Goal: Information Seeking & Learning: Check status

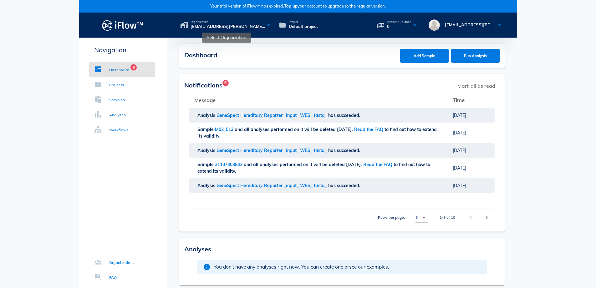
click at [227, 26] on span "[EMAIL_ADDRESS][PERSON_NAME][DOMAIN_NAME]'s organization" at bounding box center [228, 26] width 75 height 6
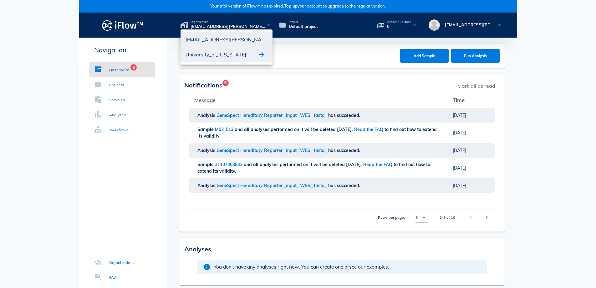
click at [216, 53] on div "University_of_[US_STATE]" at bounding box center [222, 54] width 73 height 10
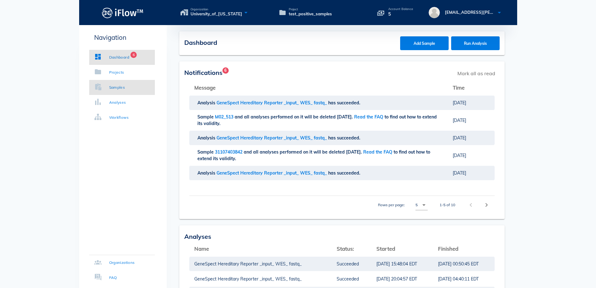
click at [136, 87] on link "Samples" at bounding box center [122, 87] width 66 height 15
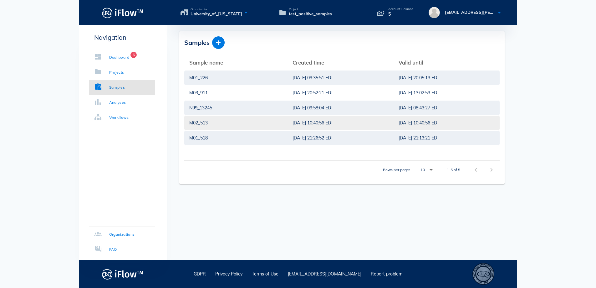
click at [359, 124] on div "[DATE] 10:40:56 EDT" at bounding box center [341, 123] width 96 height 14
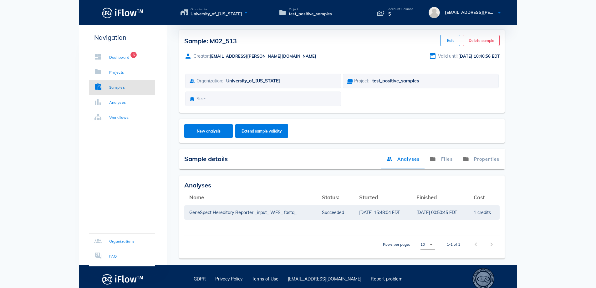
scroll to position [7, 0]
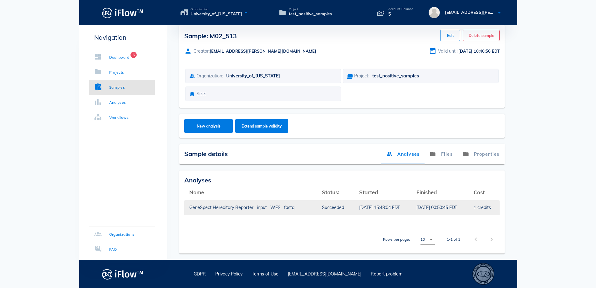
click at [405, 209] on td "[DATE] 15:48:04 EDT" at bounding box center [382, 207] width 57 height 15
click at [252, 208] on div "GeneSpect Hereditary Reporter _input_ WES_ fastq_" at bounding box center [250, 207] width 123 height 14
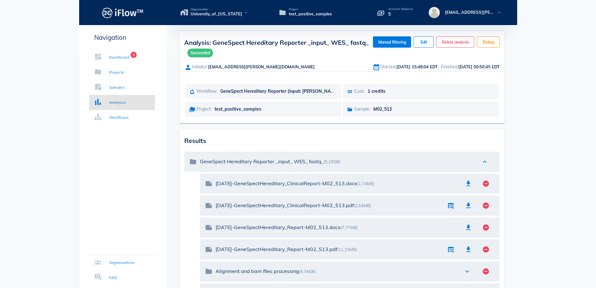
scroll to position [31, 0]
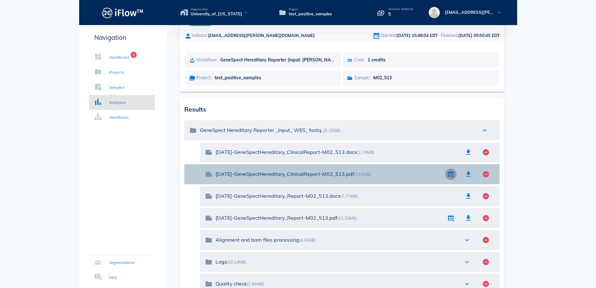
click at [451, 173] on icon "button" at bounding box center [451, 174] width 8 height 8
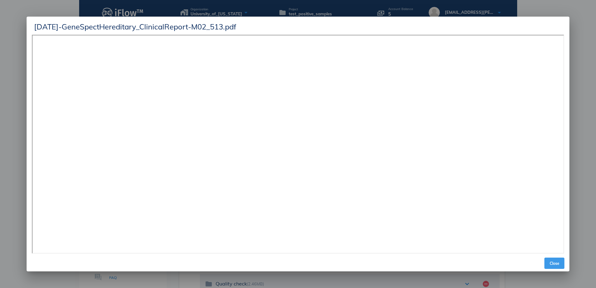
click at [553, 265] on span "Close" at bounding box center [554, 263] width 15 height 5
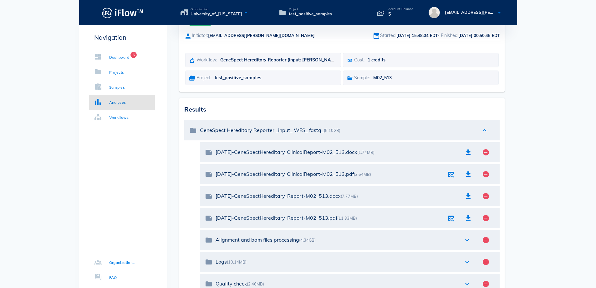
click at [97, 220] on div "Navigation Dashboard 6 Projects Samples Analyses Workflows Organizations FAQ" at bounding box center [89, 177] width 20 height 288
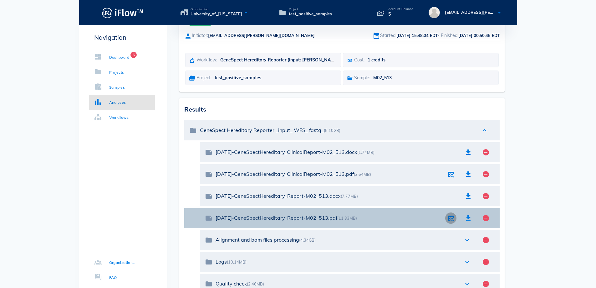
click at [451, 219] on icon "button" at bounding box center [451, 218] width 8 height 8
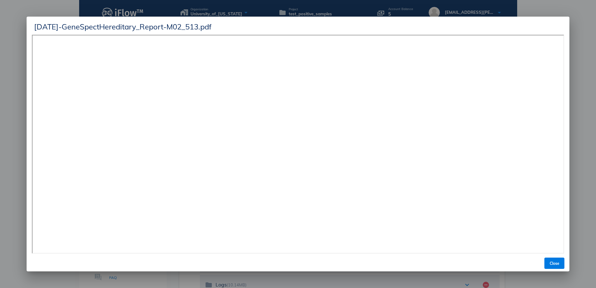
scroll to position [0, 0]
click at [559, 263] on span "Close" at bounding box center [554, 263] width 15 height 5
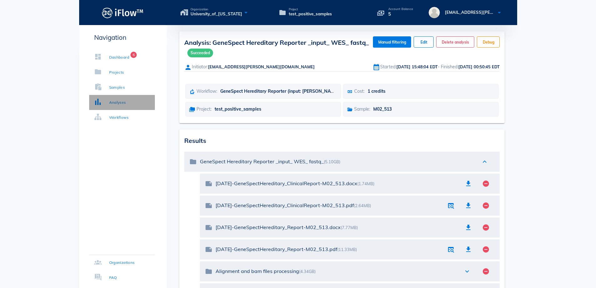
click at [125, 102] on div "Analyses" at bounding box center [117, 102] width 17 height 6
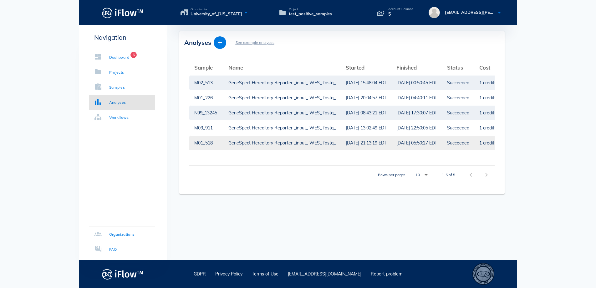
click at [387, 140] on div "[DATE] 21:13:19 EDT" at bounding box center [366, 143] width 41 height 14
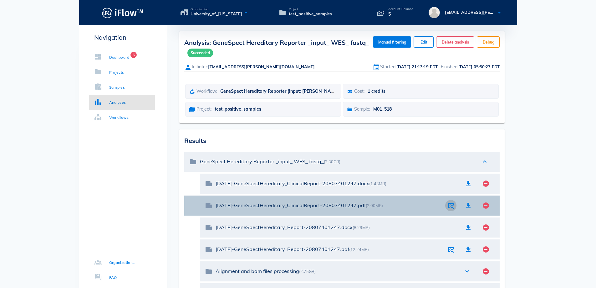
click at [451, 205] on icon "button" at bounding box center [451, 206] width 8 height 8
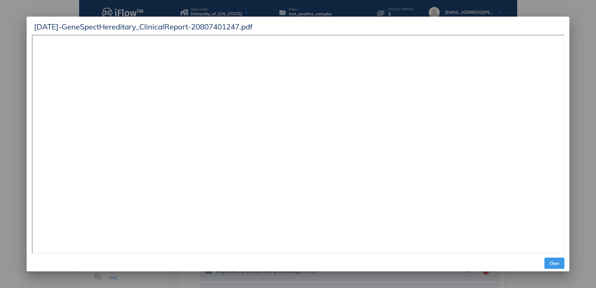
click at [555, 265] on span "Close" at bounding box center [554, 263] width 15 height 5
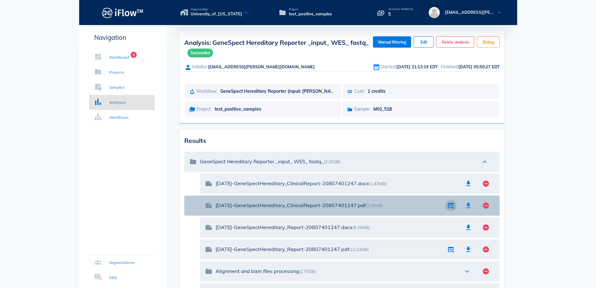
click at [447, 209] on button "button" at bounding box center [450, 205] width 11 height 11
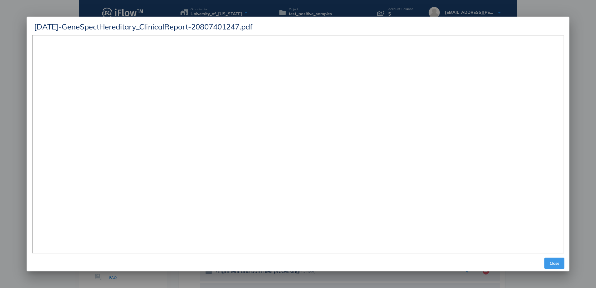
click at [554, 264] on span "Close" at bounding box center [554, 263] width 15 height 5
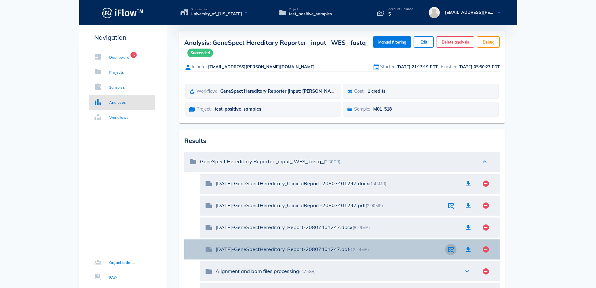
click at [448, 251] on icon "button" at bounding box center [451, 249] width 8 height 8
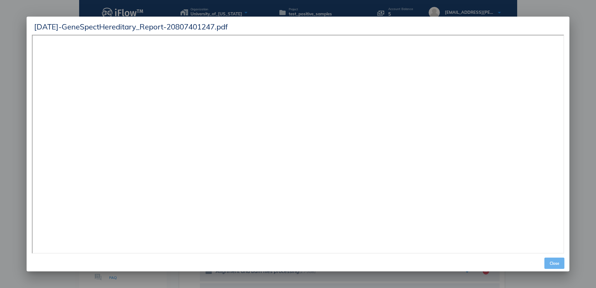
click at [556, 264] on span "Close" at bounding box center [554, 263] width 15 height 5
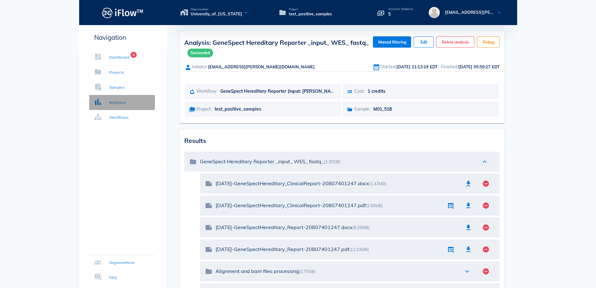
click at [112, 100] on div "Analyses" at bounding box center [117, 102] width 17 height 6
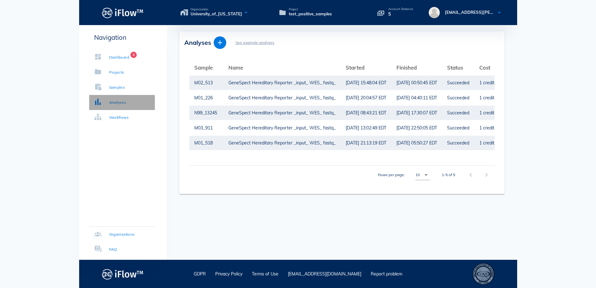
click at [102, 104] on div "Analyses" at bounding box center [110, 102] width 32 height 6
click at [252, 111] on div "GeneSpect Hereditary Reporter _input_ WES_ fastq_" at bounding box center [282, 112] width 107 height 14
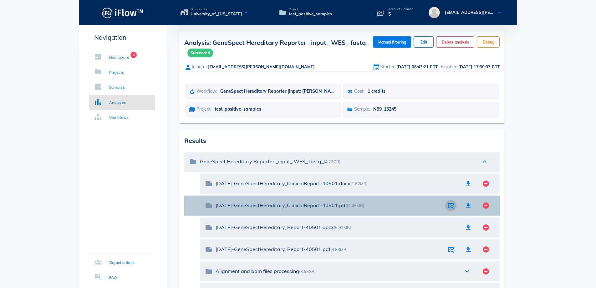
click at [452, 207] on icon "button" at bounding box center [451, 206] width 8 height 8
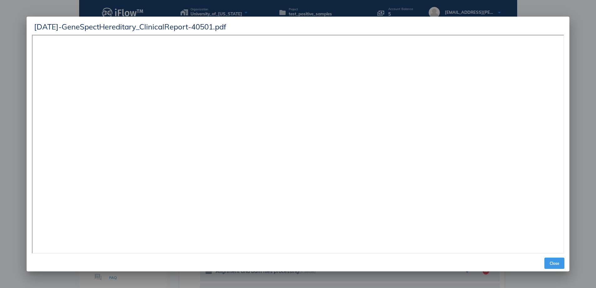
click at [553, 261] on span "Close" at bounding box center [554, 263] width 15 height 5
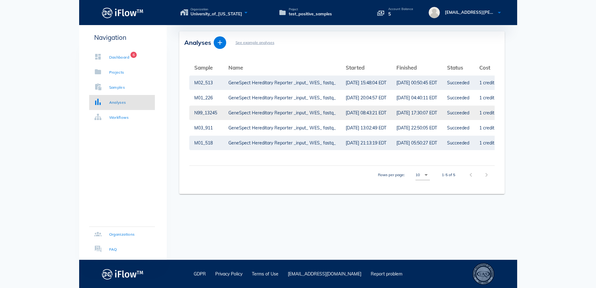
click at [466, 113] on div "Succeeded" at bounding box center [458, 112] width 22 height 14
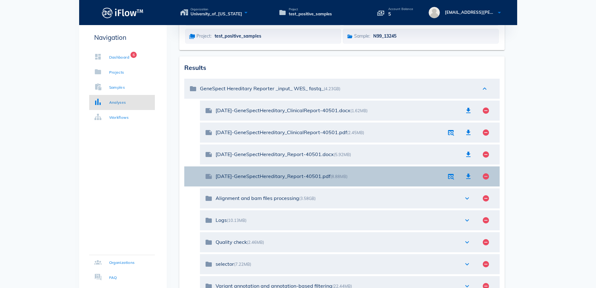
scroll to position [94, 0]
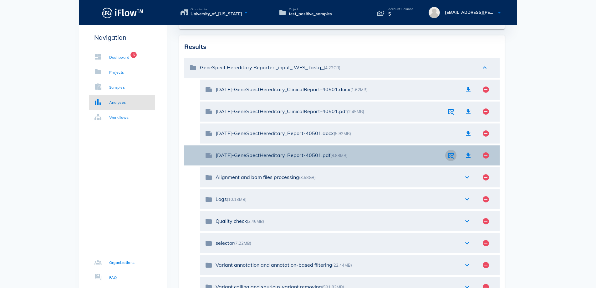
click at [453, 157] on icon "button" at bounding box center [451, 156] width 8 height 8
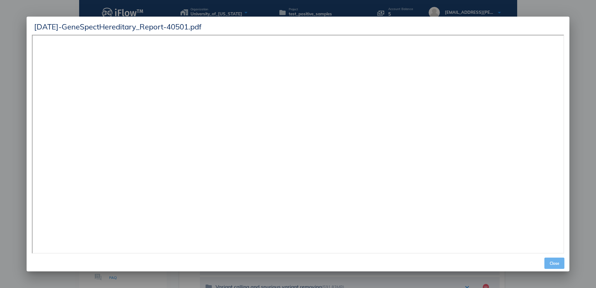
click at [557, 263] on span "Close" at bounding box center [554, 263] width 15 height 5
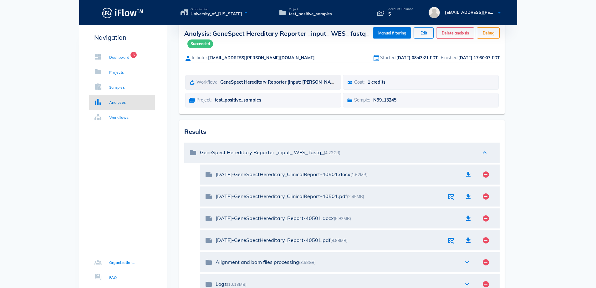
scroll to position [0, 0]
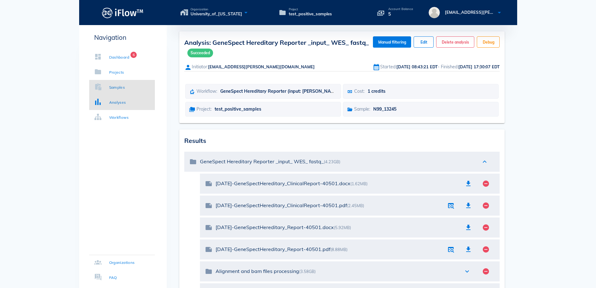
click at [114, 88] on div "Samples" at bounding box center [117, 87] width 16 height 6
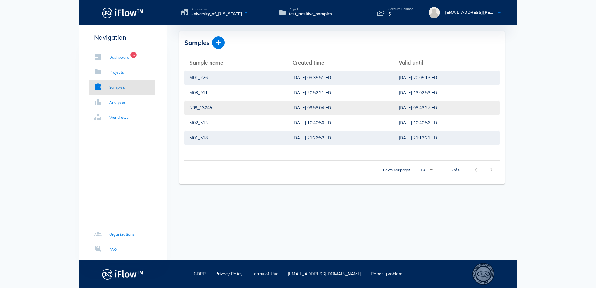
click at [256, 107] on div "N99_13245" at bounding box center [235, 107] width 93 height 14
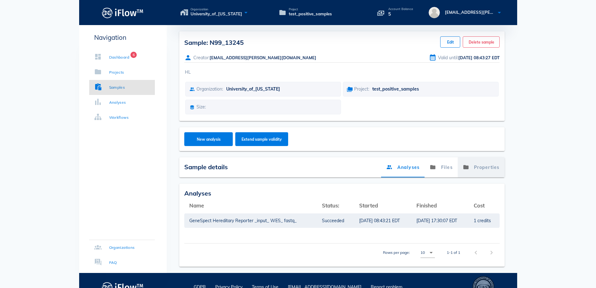
click at [491, 167] on link "Properties" at bounding box center [481, 167] width 47 height 20
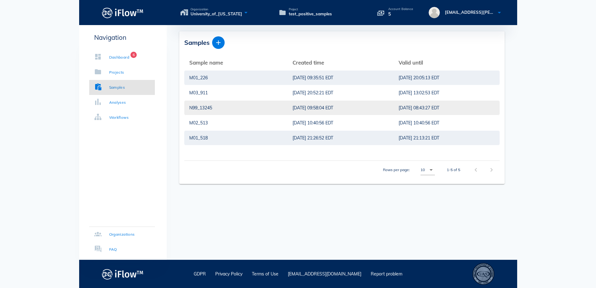
click at [203, 107] on div "N99_13245" at bounding box center [235, 107] width 93 height 14
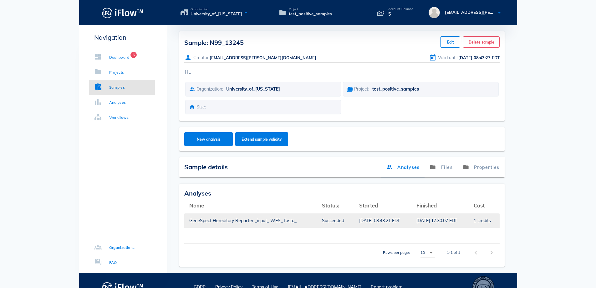
click at [437, 221] on div "[DATE] 17:30:07 EDT" at bounding box center [440, 220] width 47 height 14
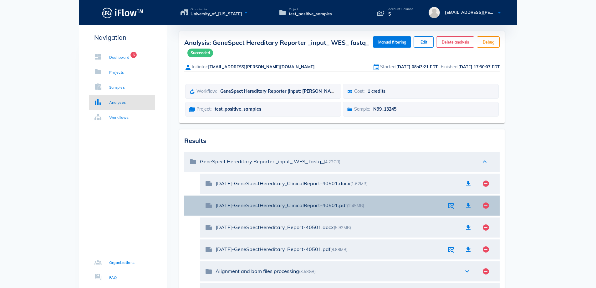
click at [446, 210] on div at bounding box center [450, 205] width 11 height 11
click at [452, 208] on icon "button" at bounding box center [451, 206] width 8 height 8
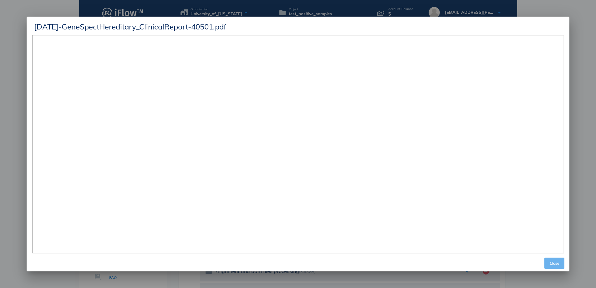
click at [554, 262] on span "Close" at bounding box center [554, 263] width 15 height 5
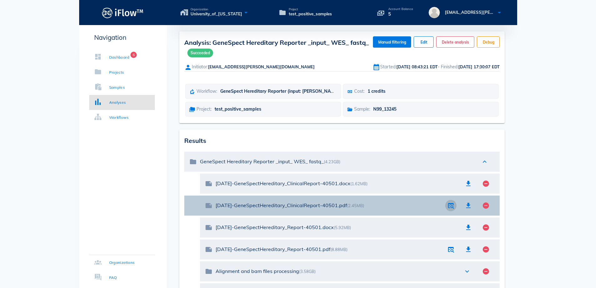
click at [449, 210] on button "button" at bounding box center [450, 205] width 11 height 11
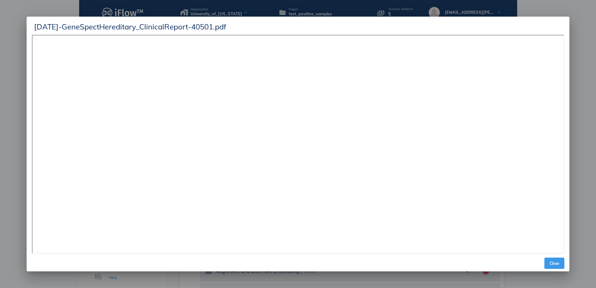
click at [553, 262] on span "Close" at bounding box center [554, 263] width 15 height 5
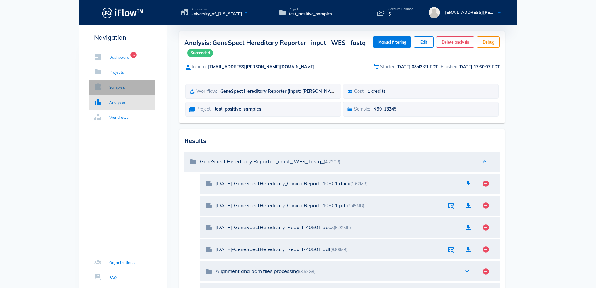
click at [111, 85] on div "Samples" at bounding box center [117, 87] width 16 height 6
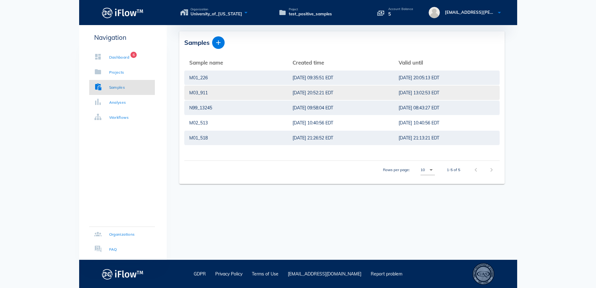
click at [203, 91] on div "M03_911" at bounding box center [235, 92] width 93 height 14
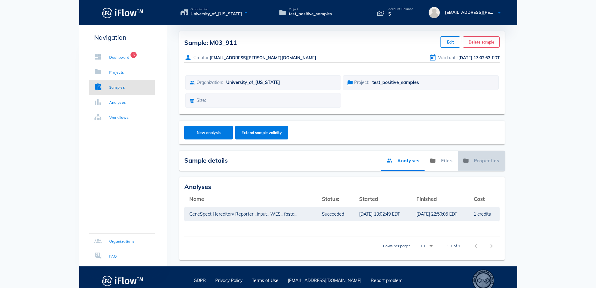
click at [484, 160] on link "Properties" at bounding box center [481, 161] width 47 height 20
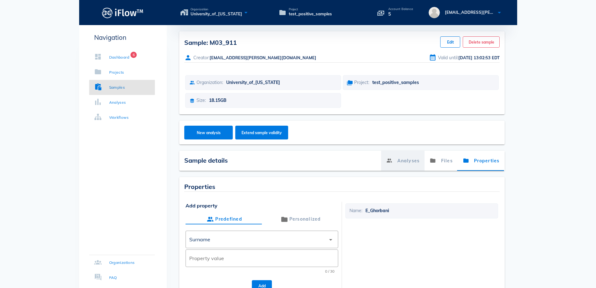
click at [411, 160] on link "Analyses" at bounding box center [403, 161] width 44 height 20
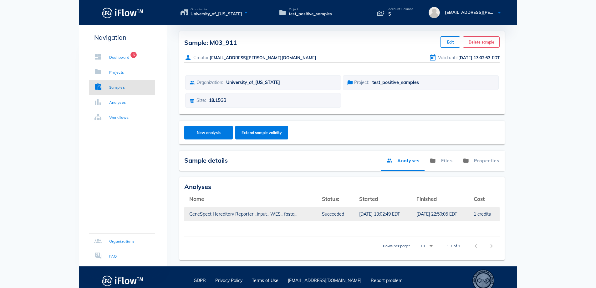
click at [282, 216] on div "GeneSpect Hereditary Reporter _input_ WES_ fastq_" at bounding box center [250, 214] width 123 height 14
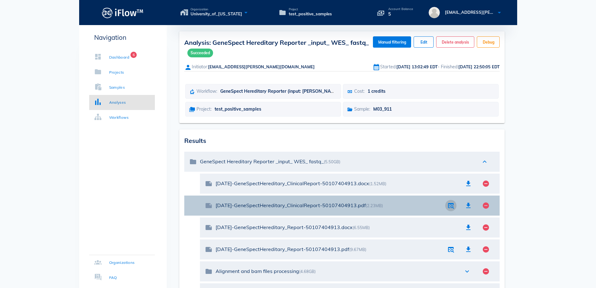
click at [452, 207] on icon "button" at bounding box center [451, 206] width 8 height 8
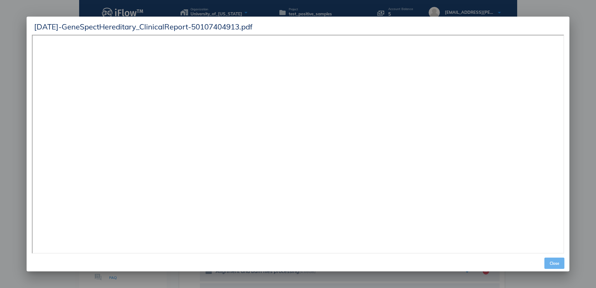
click at [557, 264] on span "Close" at bounding box center [554, 263] width 15 height 5
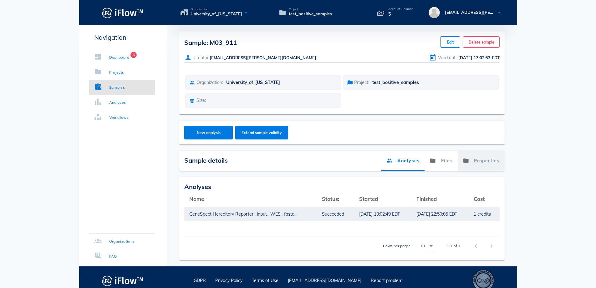
click at [481, 155] on link "Properties" at bounding box center [481, 161] width 47 height 20
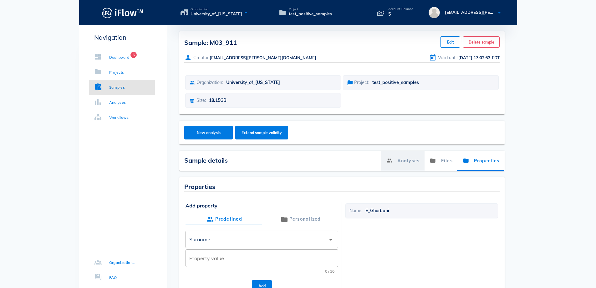
click at [408, 157] on link "Analyses" at bounding box center [403, 161] width 44 height 20
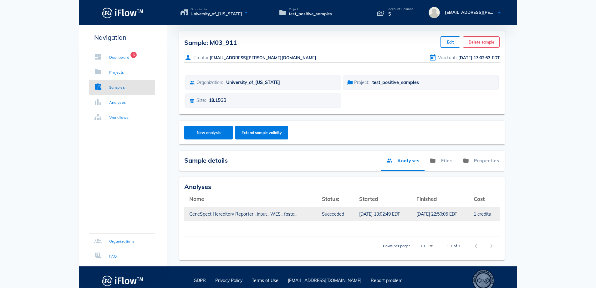
click at [412, 213] on td "[DATE] 22:50:05 EDT" at bounding box center [440, 213] width 57 height 15
click at [222, 210] on div "GeneSpect Hereditary Reporter _input_ WES_ fastq_" at bounding box center [250, 214] width 123 height 14
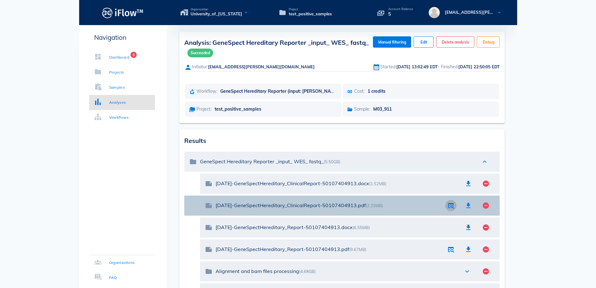
click at [446, 205] on span "button" at bounding box center [451, 206] width 14 height 8
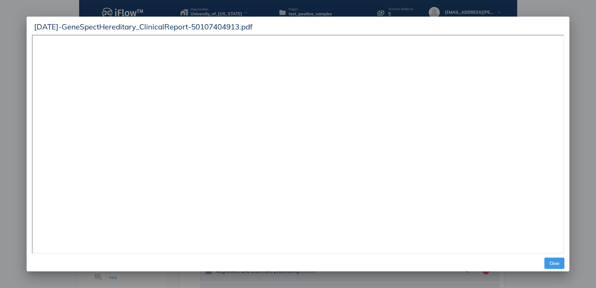
click at [560, 261] on span "Close" at bounding box center [554, 263] width 15 height 5
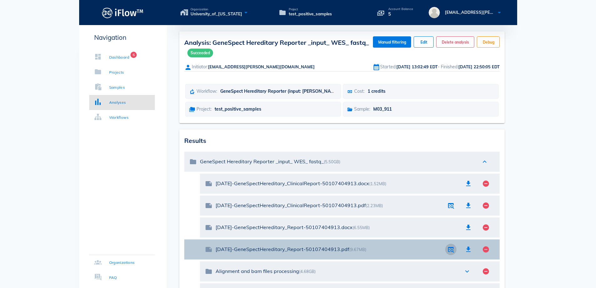
click at [456, 252] on span "button" at bounding box center [451, 249] width 14 height 8
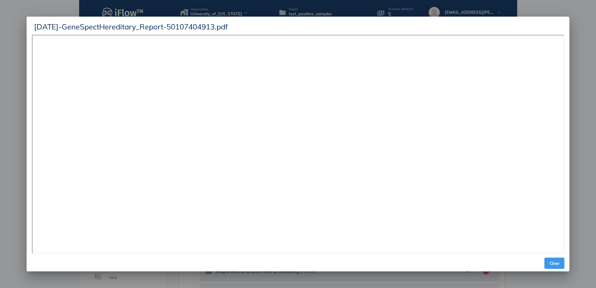
click at [553, 262] on span "Close" at bounding box center [554, 263] width 15 height 5
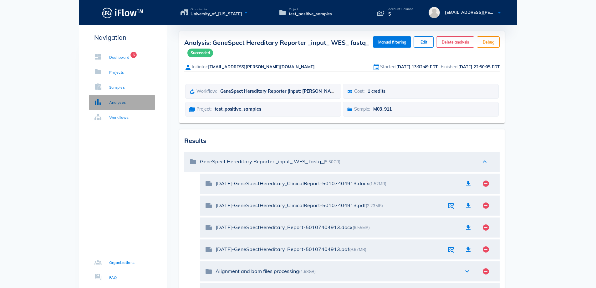
click at [104, 104] on div "Analyses" at bounding box center [110, 102] width 32 height 6
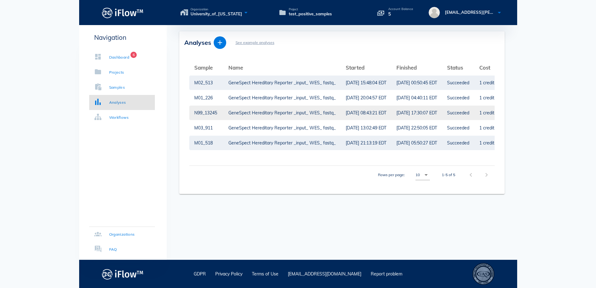
click at [246, 112] on div "GeneSpect Hereditary Reporter _input_ WES_ fastq_" at bounding box center [282, 112] width 107 height 14
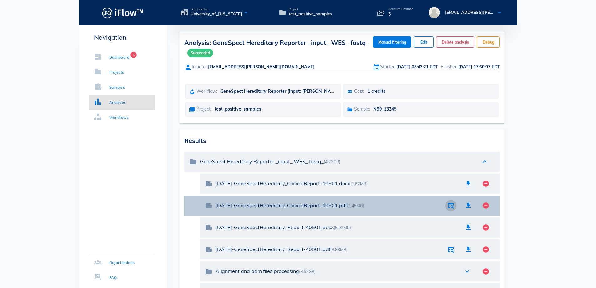
click at [450, 208] on icon "button" at bounding box center [451, 206] width 8 height 8
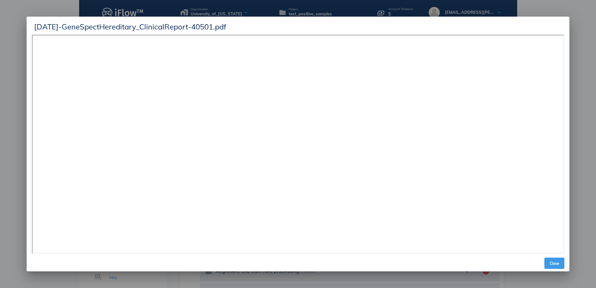
click at [559, 266] on button "Close" at bounding box center [555, 262] width 20 height 11
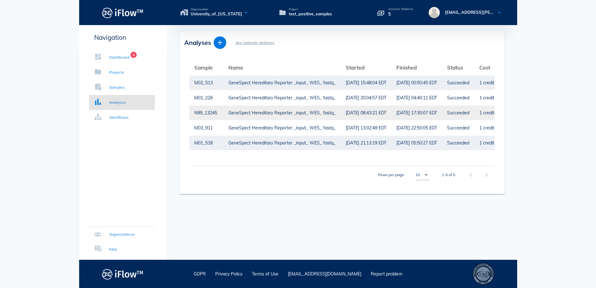
click at [430, 118] on div "[DATE] 17:30:07 EDT" at bounding box center [417, 112] width 41 height 14
click at [123, 89] on div "Samples" at bounding box center [117, 87] width 16 height 6
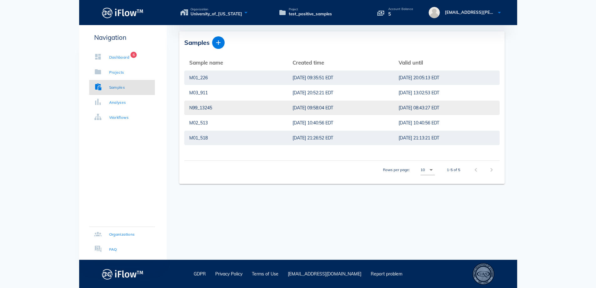
click at [244, 110] on div "N99_13245" at bounding box center [235, 107] width 93 height 14
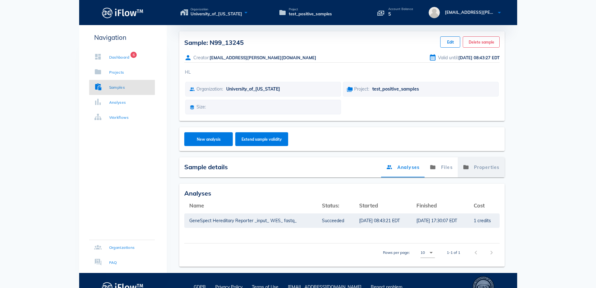
click at [490, 168] on link "Properties" at bounding box center [481, 167] width 47 height 20
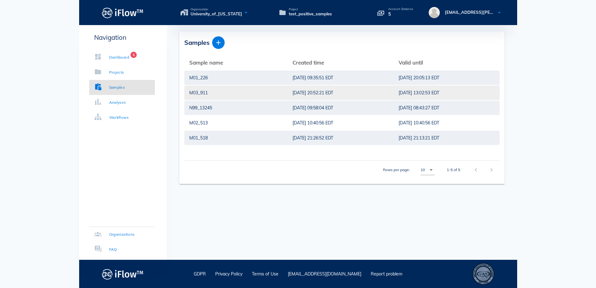
click at [342, 92] on div "[DATE] 20:52:21 EDT" at bounding box center [341, 92] width 96 height 14
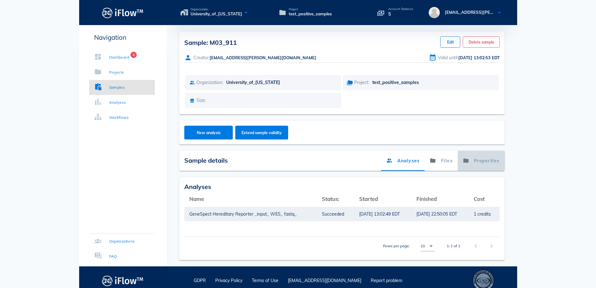
click at [479, 164] on link "Properties" at bounding box center [481, 161] width 47 height 20
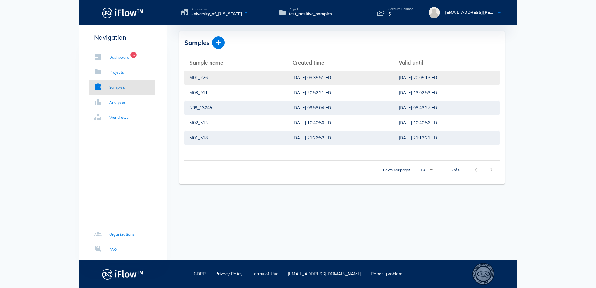
click at [195, 79] on div "M01_226" at bounding box center [235, 77] width 93 height 14
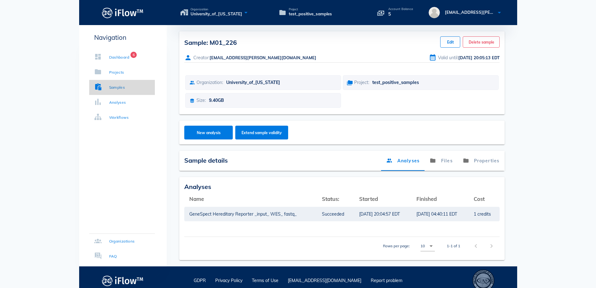
click at [117, 88] on div "Samples" at bounding box center [117, 87] width 16 height 6
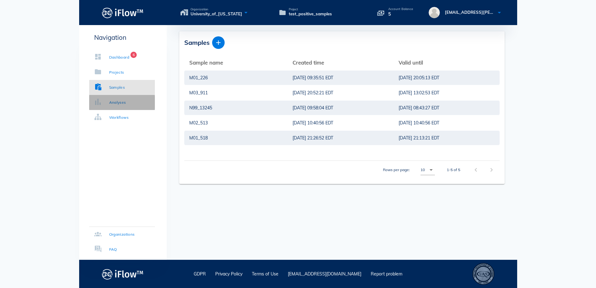
click at [119, 101] on div "Analyses" at bounding box center [117, 102] width 17 height 6
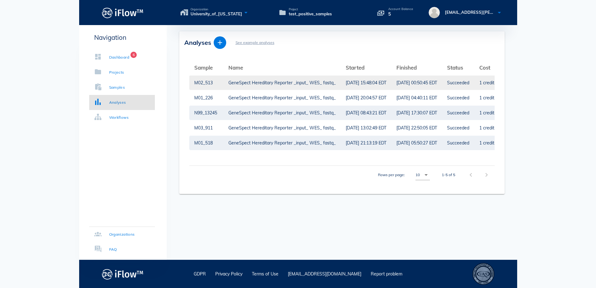
click at [300, 84] on div "GeneSpect Hereditary Reporter _input_ WES_ fastq_" at bounding box center [282, 82] width 107 height 14
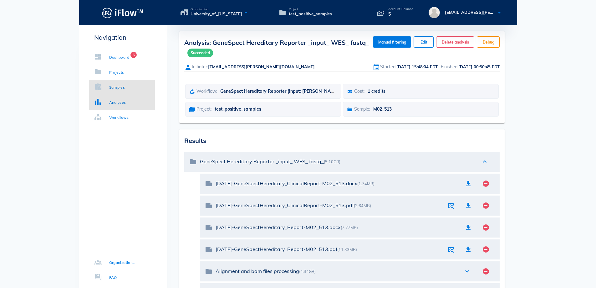
click at [126, 86] on link "Samples" at bounding box center [122, 87] width 66 height 15
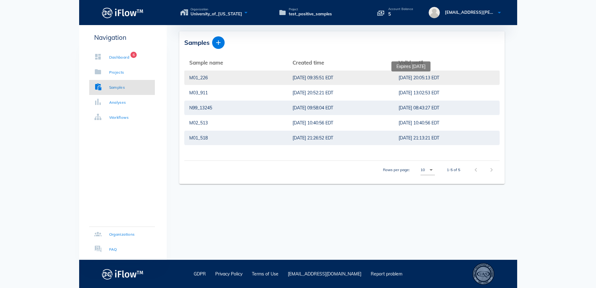
click at [423, 79] on span "[DATE] 20:05:13 EDT" at bounding box center [419, 78] width 41 height 7
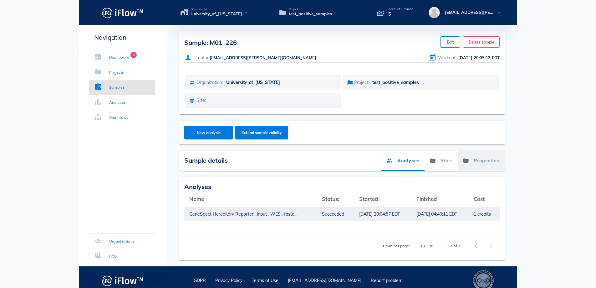
click at [485, 163] on link "Properties" at bounding box center [481, 161] width 47 height 20
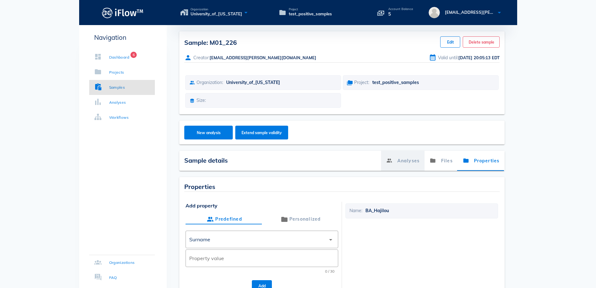
click at [401, 160] on link "Analyses" at bounding box center [403, 161] width 44 height 20
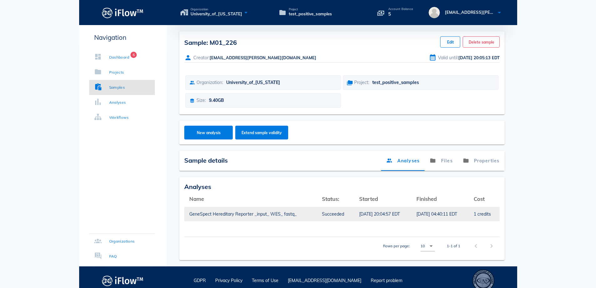
click at [467, 214] on td "[DATE] 04:40:11 EDT" at bounding box center [440, 213] width 57 height 15
click at [401, 212] on div "[DATE] 20:04:57 EDT" at bounding box center [382, 214] width 47 height 14
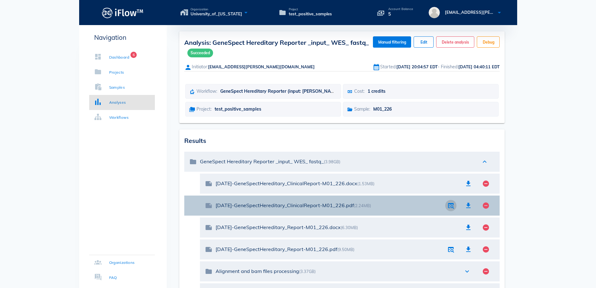
click at [452, 204] on icon "button" at bounding box center [451, 206] width 8 height 8
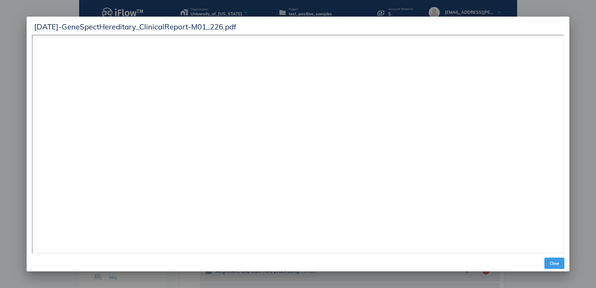
click at [552, 263] on span "Close" at bounding box center [554, 263] width 15 height 5
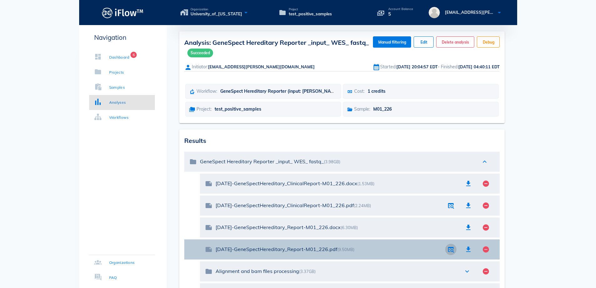
click at [454, 247] on icon "button" at bounding box center [451, 249] width 8 height 8
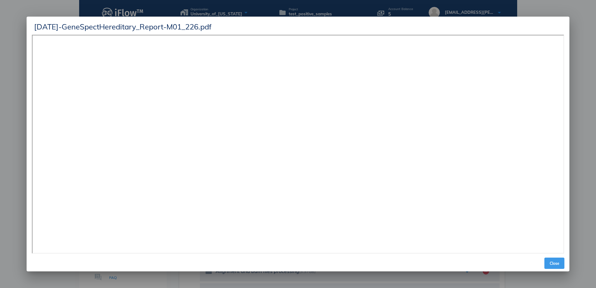
click at [557, 261] on span "Close" at bounding box center [554, 263] width 15 height 5
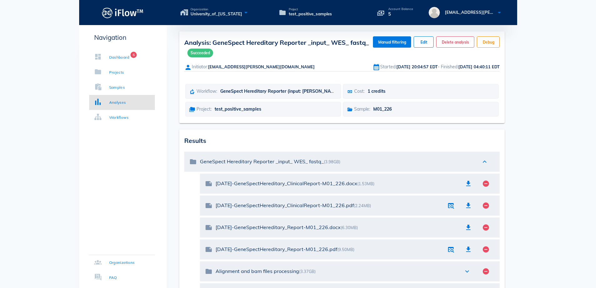
click at [119, 170] on div "Navigation Dashboard 6 Projects Samples Analyses Workflows Organizations FAQ" at bounding box center [123, 214] width 88 height 379
click at [103, 105] on div "Analyses" at bounding box center [110, 102] width 32 height 6
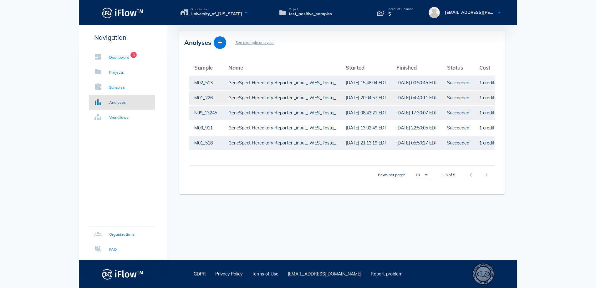
click at [265, 99] on div "GeneSpect Hereditary Reporter _input_ WES_ fastq_" at bounding box center [282, 97] width 107 height 14
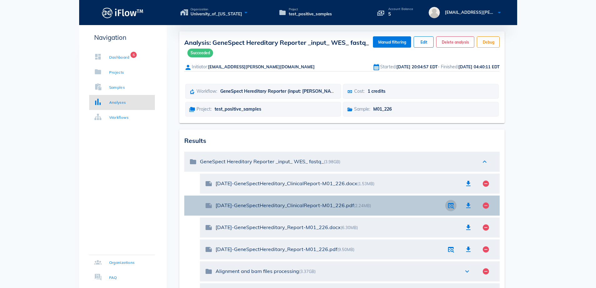
click at [451, 205] on icon "button" at bounding box center [451, 206] width 8 height 8
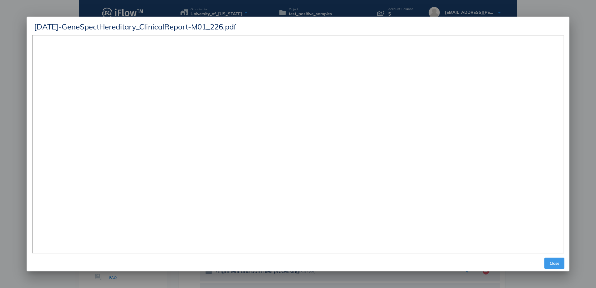
click at [552, 261] on span "Close" at bounding box center [554, 263] width 15 height 5
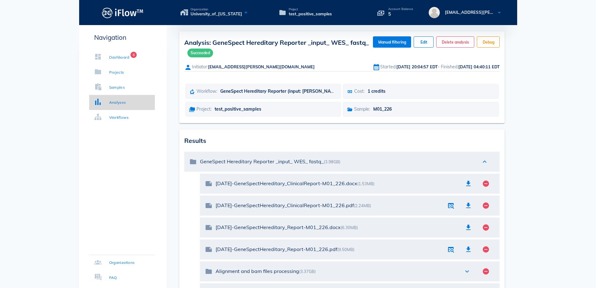
click at [119, 101] on div "Analyses" at bounding box center [117, 102] width 17 height 6
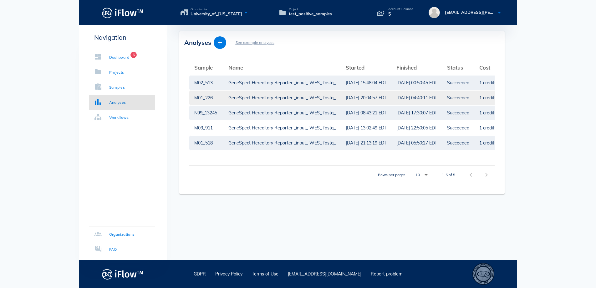
click at [205, 95] on div "M01_226" at bounding box center [206, 97] width 24 height 14
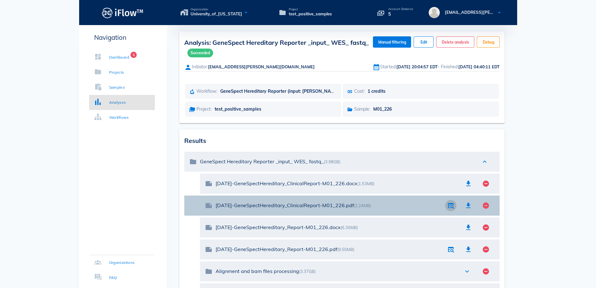
click at [446, 207] on span "button" at bounding box center [451, 206] width 14 height 8
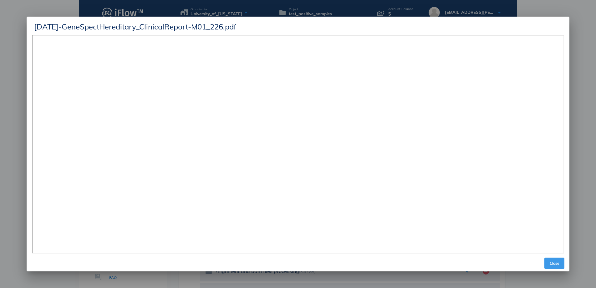
click at [550, 264] on span "Close" at bounding box center [554, 263] width 15 height 5
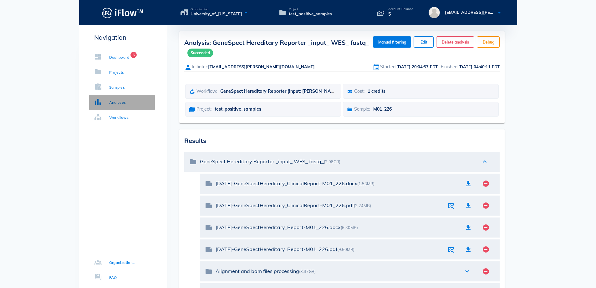
click at [131, 105] on link "Analyses" at bounding box center [122, 102] width 66 height 15
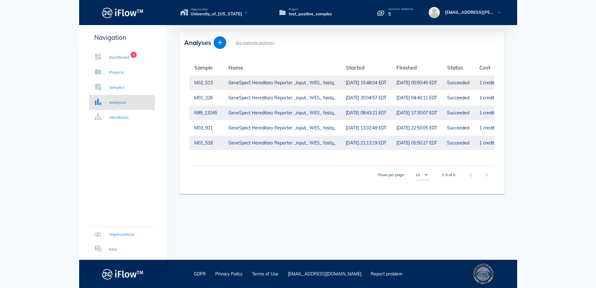
click at [251, 82] on div "GeneSpect Hereditary Reporter _input_ WES_ fastq_" at bounding box center [282, 82] width 107 height 14
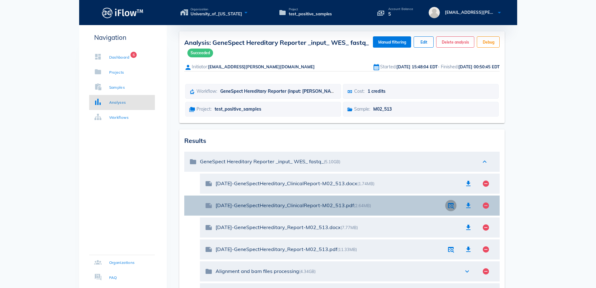
click at [453, 203] on icon "button" at bounding box center [451, 206] width 8 height 8
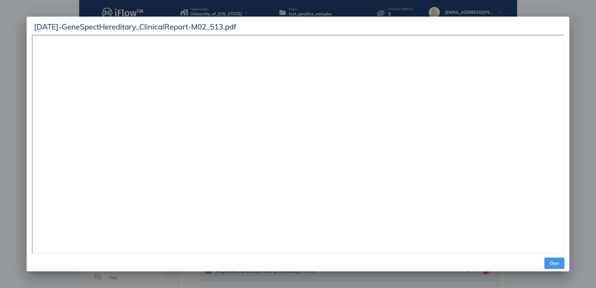
click at [553, 263] on span "Close" at bounding box center [554, 263] width 15 height 5
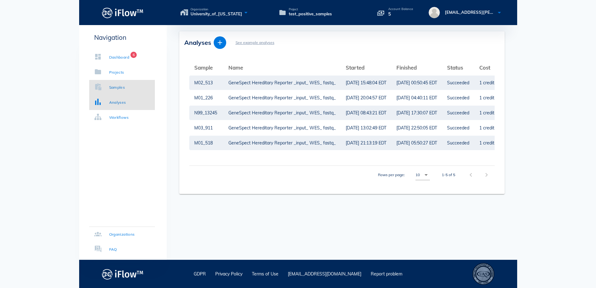
click at [140, 90] on link "Samples" at bounding box center [122, 87] width 66 height 15
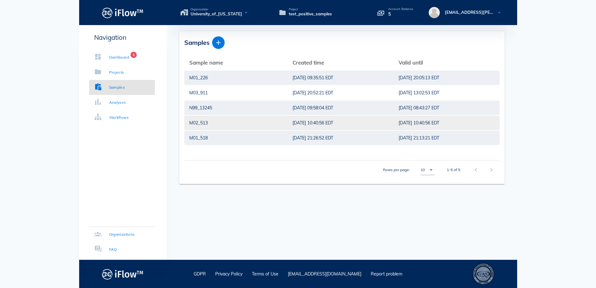
click at [383, 123] on td "[DATE] 10:40:56 EDT" at bounding box center [341, 122] width 106 height 15
click at [406, 120] on span "[DATE] 10:40:56 EDT" at bounding box center [419, 123] width 41 height 7
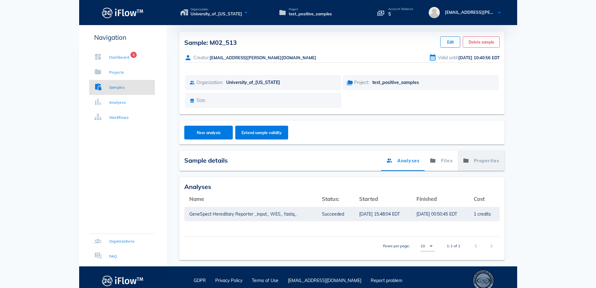
click at [481, 164] on link "Properties" at bounding box center [481, 161] width 47 height 20
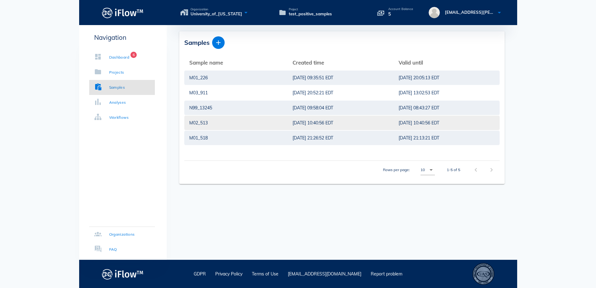
click at [300, 121] on div "[DATE] 10:40:56 EDT" at bounding box center [341, 123] width 96 height 14
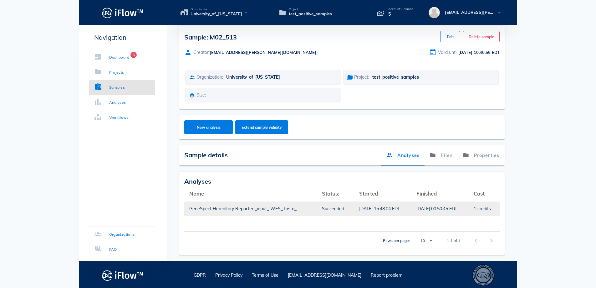
scroll to position [7, 0]
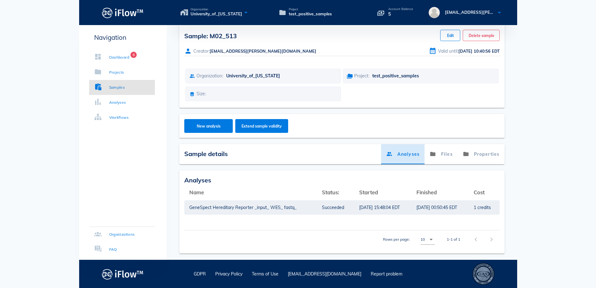
click at [404, 153] on link "Analyses" at bounding box center [403, 154] width 44 height 20
click at [399, 156] on link "Analyses" at bounding box center [403, 154] width 44 height 20
click at [444, 208] on div "[DATE] 00:50:45 EDT" at bounding box center [440, 207] width 47 height 14
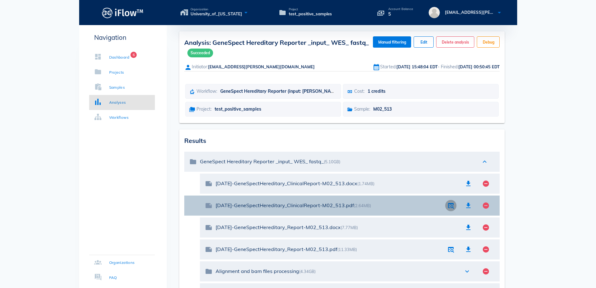
click at [454, 203] on icon "button" at bounding box center [451, 206] width 8 height 8
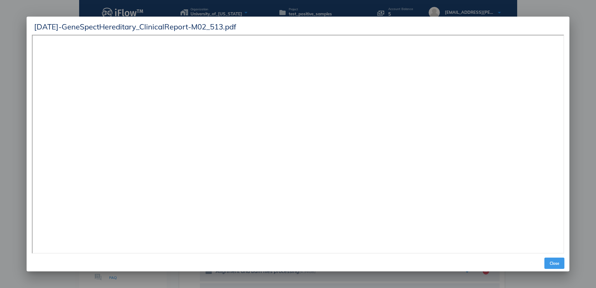
click at [556, 263] on span "Close" at bounding box center [554, 263] width 15 height 5
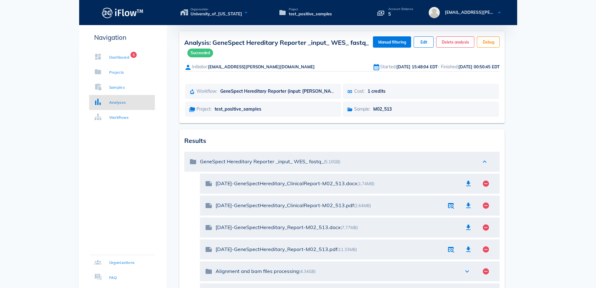
click at [111, 160] on div "Navigation Dashboard 6 Projects Samples Analyses Workflows Organizations FAQ" at bounding box center [123, 214] width 88 height 379
click at [131, 166] on div "Navigation Dashboard 6 Projects Samples Analyses Workflows Organizations FAQ" at bounding box center [123, 214] width 88 height 379
click at [101, 104] on icon at bounding box center [98, 102] width 8 height 8
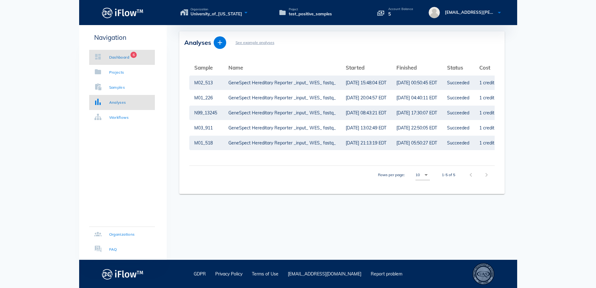
click at [110, 55] on div "Dashboard" at bounding box center [119, 57] width 20 height 6
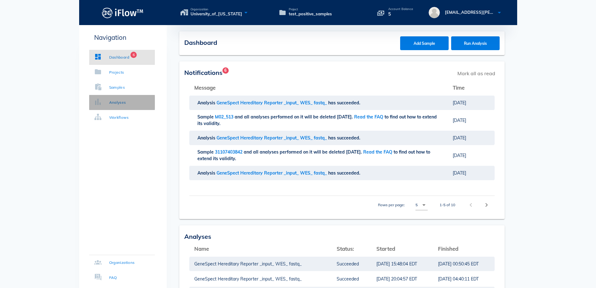
click at [101, 105] on icon at bounding box center [98, 102] width 8 height 8
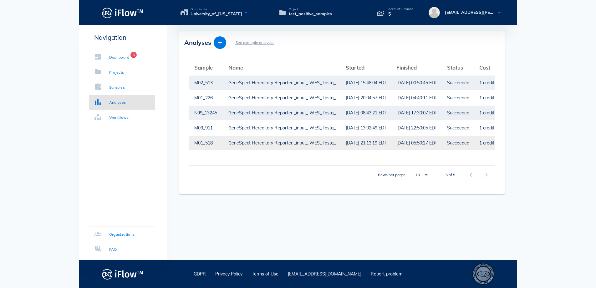
click at [205, 145] on div "M01_518" at bounding box center [206, 143] width 24 height 14
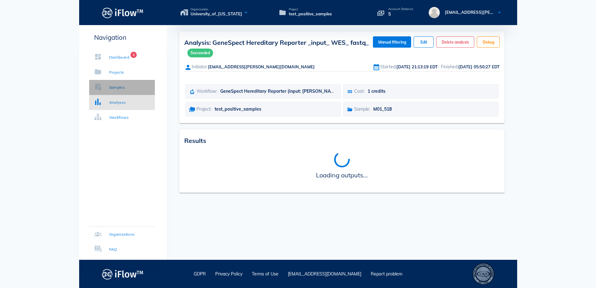
click at [108, 88] on div "Samples" at bounding box center [109, 87] width 31 height 6
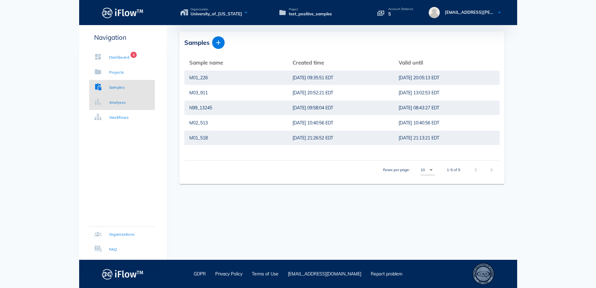
click at [116, 104] on div "Analyses" at bounding box center [117, 102] width 17 height 6
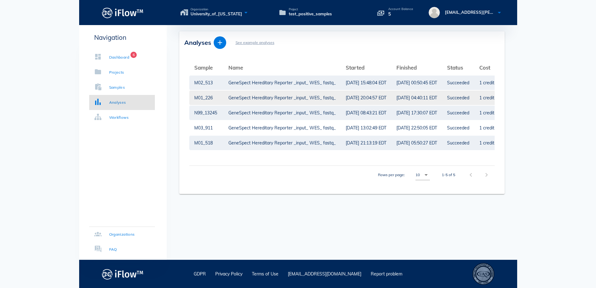
click at [266, 97] on div "GeneSpect Hereditary Reporter _input_ WES_ fastq_" at bounding box center [282, 97] width 107 height 14
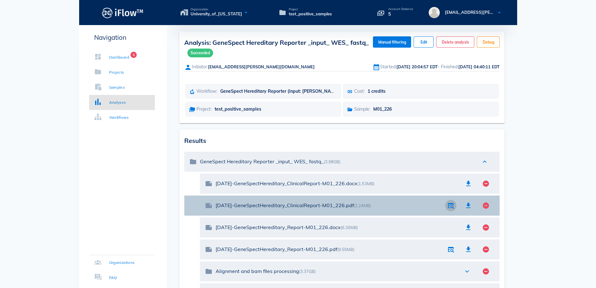
click at [449, 208] on icon "button" at bounding box center [451, 206] width 8 height 8
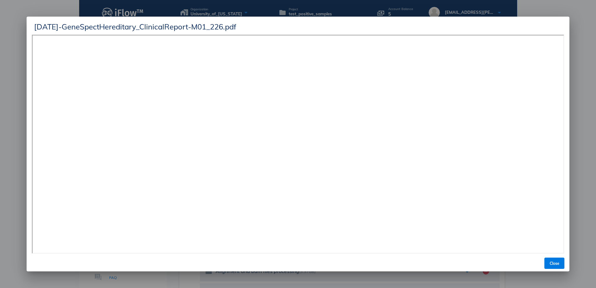
click at [555, 269] on div "Close" at bounding box center [298, 263] width 543 height 16
click at [554, 263] on span "Close" at bounding box center [554, 263] width 15 height 5
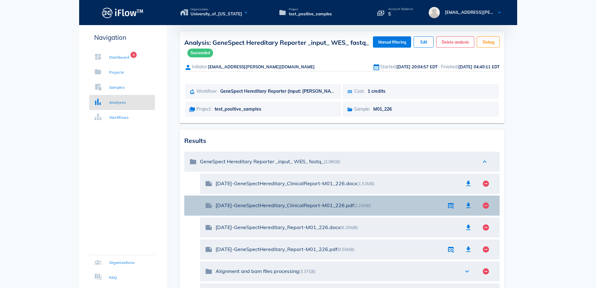
click at [447, 210] on div at bounding box center [450, 205] width 11 height 11
click at [454, 205] on icon "button" at bounding box center [451, 206] width 8 height 8
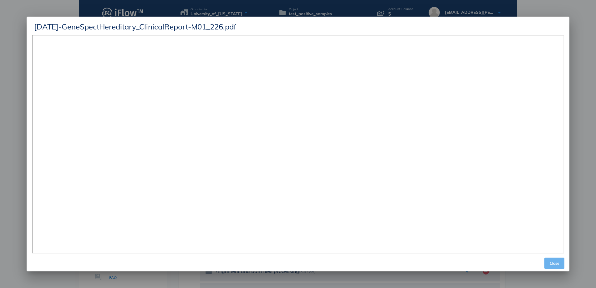
click at [554, 264] on span "Close" at bounding box center [554, 263] width 15 height 5
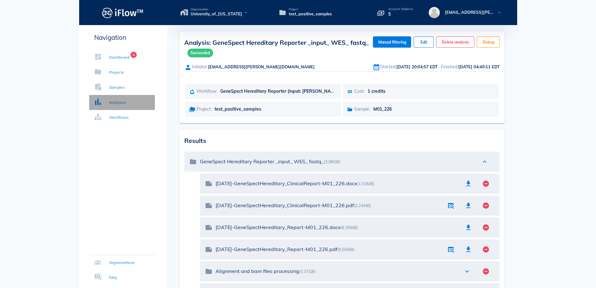
click at [108, 102] on div "Analyses" at bounding box center [110, 102] width 32 height 6
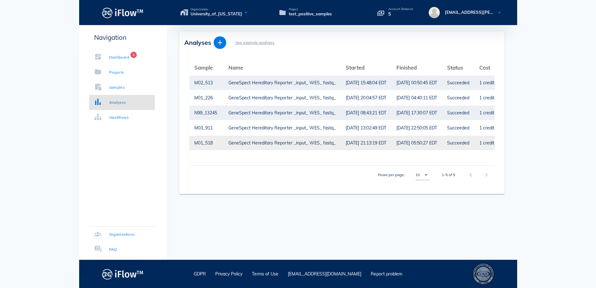
click at [207, 142] on div "M01_518" at bounding box center [206, 143] width 24 height 14
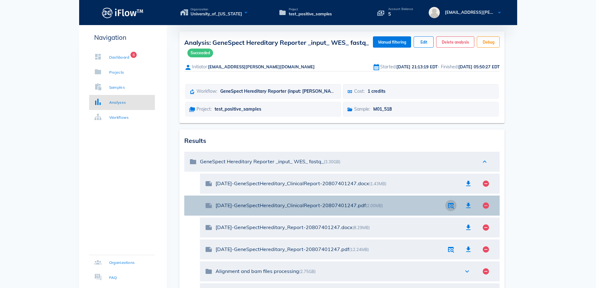
click at [447, 207] on icon "button" at bounding box center [451, 206] width 8 height 8
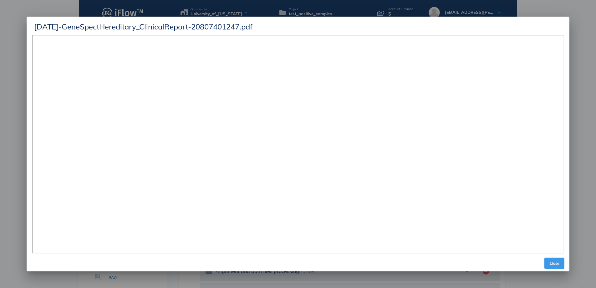
click at [553, 267] on button "Close" at bounding box center [555, 262] width 20 height 11
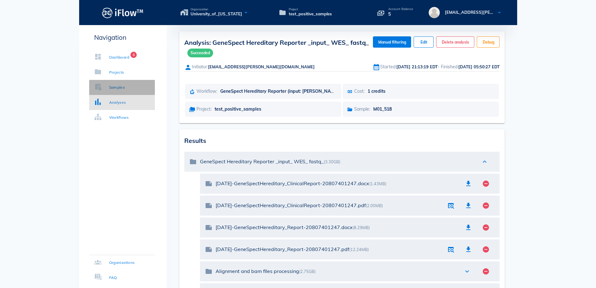
click at [110, 85] on div "Samples" at bounding box center [117, 87] width 16 height 6
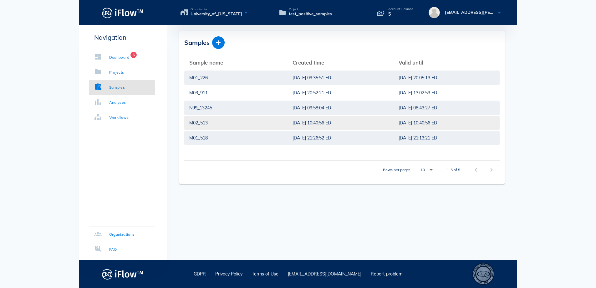
click at [192, 122] on div "M02_513" at bounding box center [235, 123] width 93 height 14
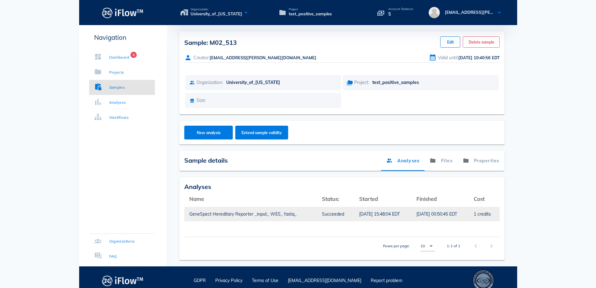
click at [437, 213] on div "[DATE] 00:50:45 EDT" at bounding box center [440, 214] width 47 height 14
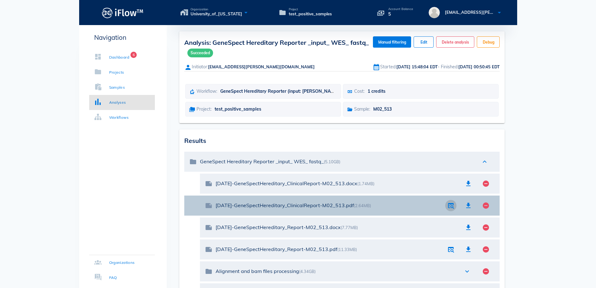
click at [449, 208] on icon "button" at bounding box center [451, 206] width 8 height 8
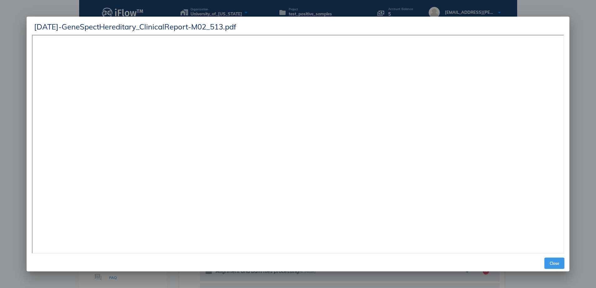
click at [553, 258] on button "Close" at bounding box center [555, 262] width 20 height 11
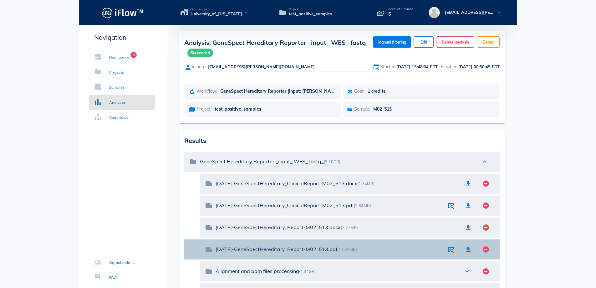
click at [441, 247] on div "[DATE]-GeneSpectHereditary_Report-M02_513.pdf (11.33MB)" at bounding box center [329, 249] width 227 height 6
click at [450, 250] on icon "button" at bounding box center [451, 249] width 8 height 8
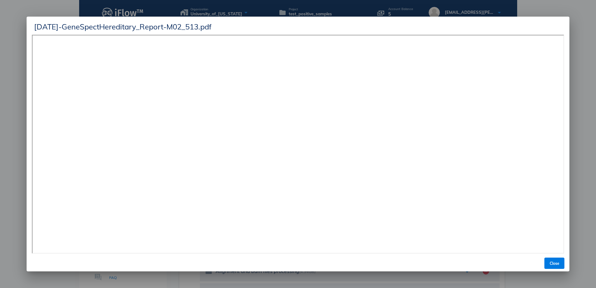
scroll to position [144, 0]
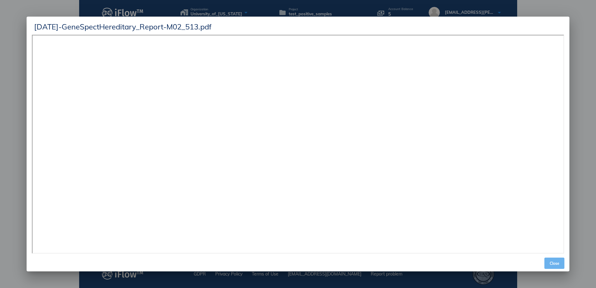
click at [553, 264] on span "Close" at bounding box center [554, 263] width 15 height 5
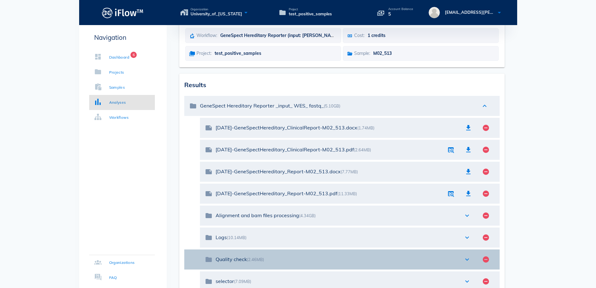
scroll to position [50, 0]
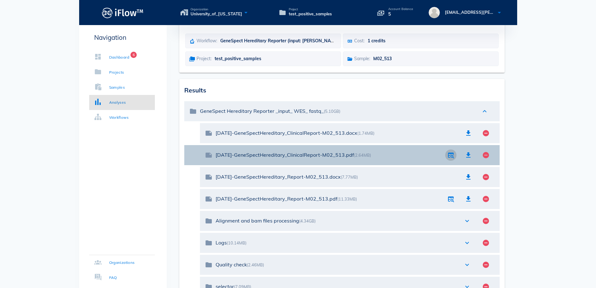
click at [447, 156] on span "button" at bounding box center [451, 155] width 14 height 8
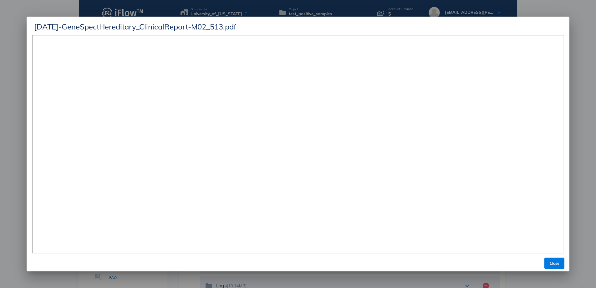
scroll to position [31, 0]
click at [557, 263] on span "Close" at bounding box center [554, 263] width 15 height 5
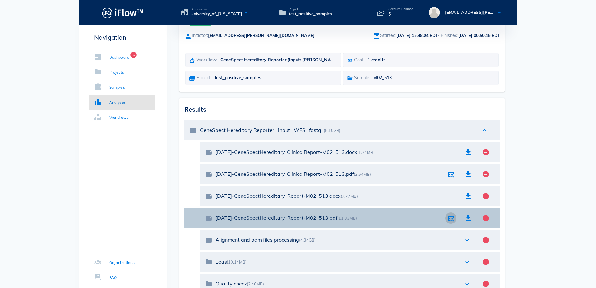
click at [450, 220] on icon "button" at bounding box center [451, 218] width 8 height 8
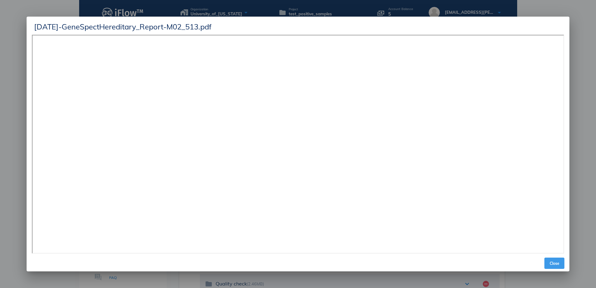
click at [554, 265] on span "Close" at bounding box center [554, 263] width 15 height 5
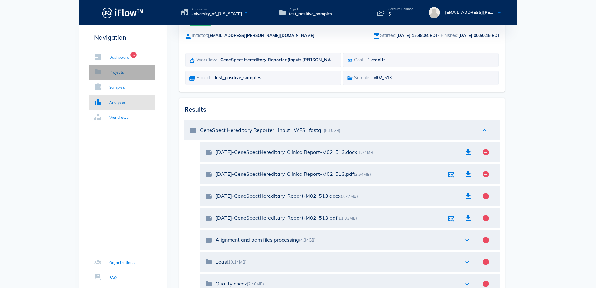
click at [110, 71] on div "Projects" at bounding box center [116, 72] width 15 height 6
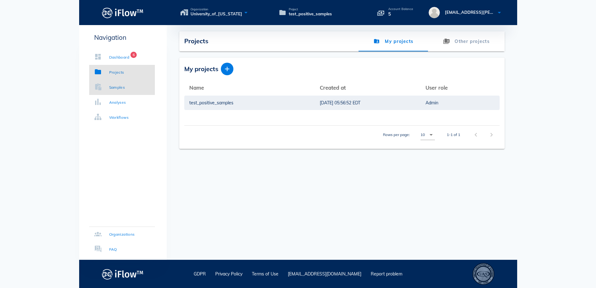
click at [113, 85] on div "Samples" at bounding box center [117, 87] width 16 height 6
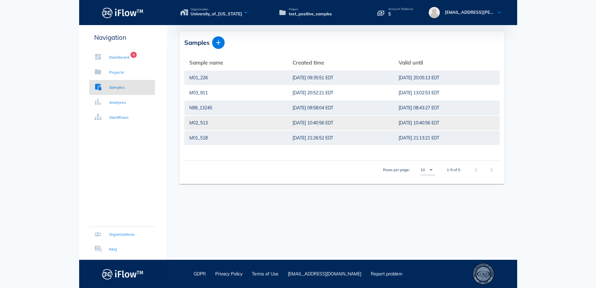
click at [194, 122] on div "M02_513" at bounding box center [235, 123] width 93 height 14
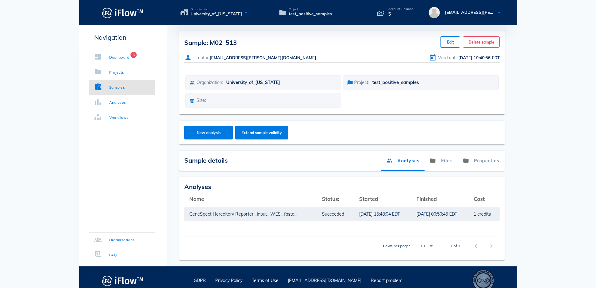
scroll to position [7, 0]
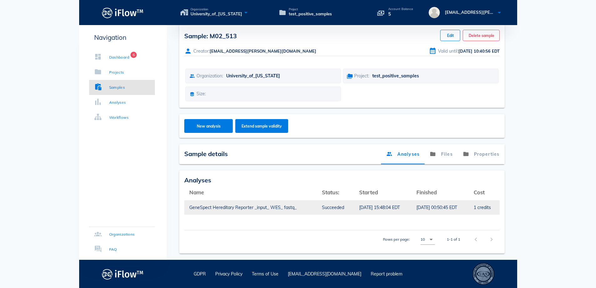
click at [354, 207] on td "[DATE] 15:48:04 EDT" at bounding box center [382, 207] width 57 height 15
click at [476, 208] on div "1 credits" at bounding box center [484, 207] width 21 height 14
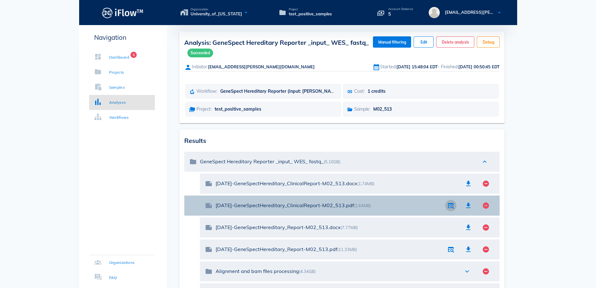
click at [456, 208] on span "button" at bounding box center [451, 206] width 14 height 8
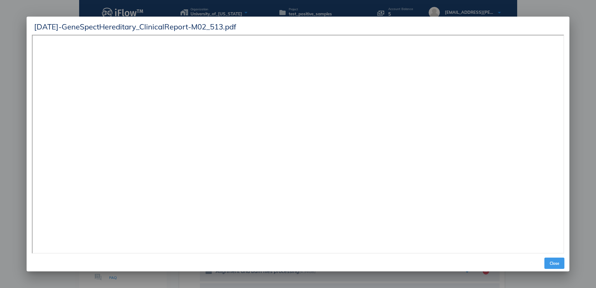
click at [558, 266] on button "Close" at bounding box center [555, 262] width 20 height 11
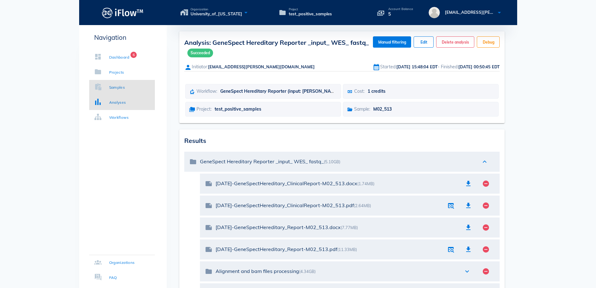
click at [123, 88] on div "Samples" at bounding box center [117, 87] width 16 height 6
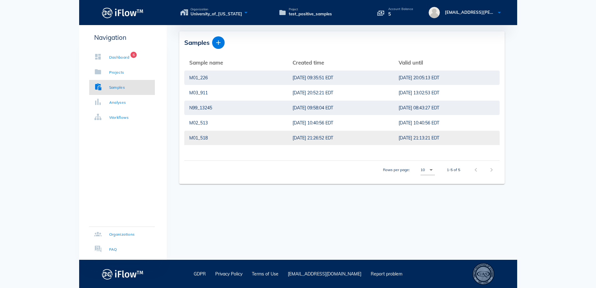
click at [199, 139] on div "M01_518" at bounding box center [235, 138] width 93 height 14
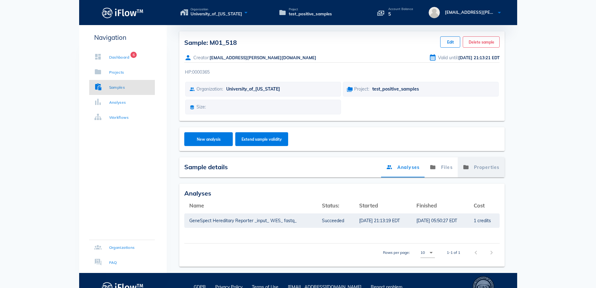
click at [494, 164] on link "Properties" at bounding box center [481, 167] width 47 height 20
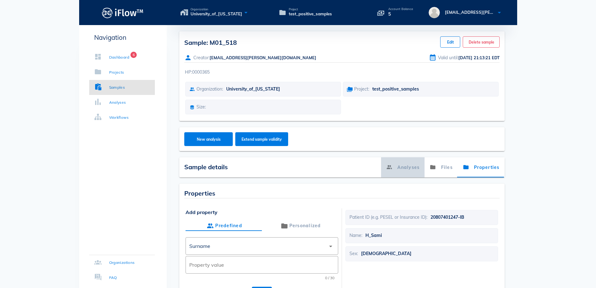
click at [416, 171] on link "Analyses" at bounding box center [403, 167] width 44 height 20
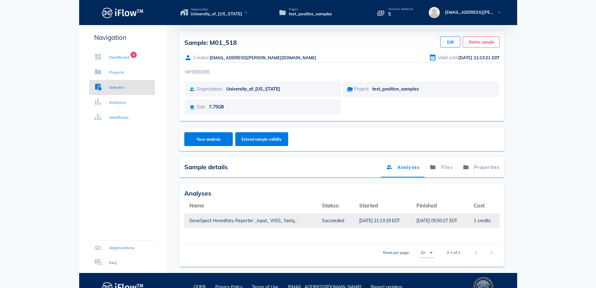
click at [221, 221] on div "GeneSpect Hereditary Reporter _input_ WES_ fastq_" at bounding box center [250, 220] width 123 height 14
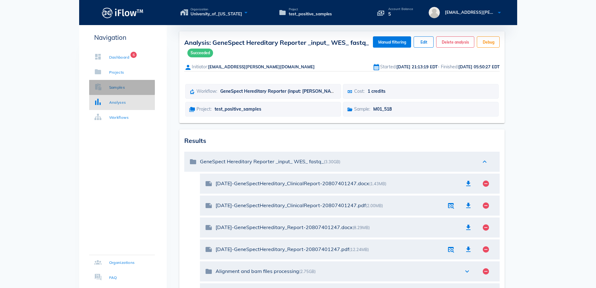
click at [111, 89] on div "Samples" at bounding box center [117, 87] width 16 height 6
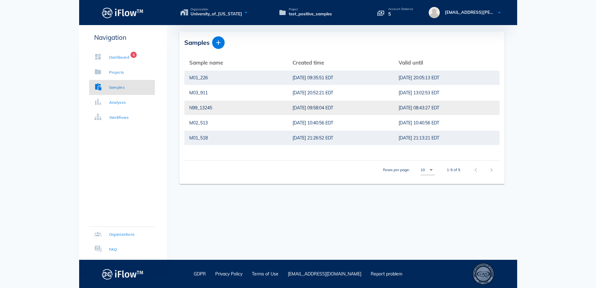
click at [208, 108] on div "N99_13245" at bounding box center [235, 107] width 93 height 14
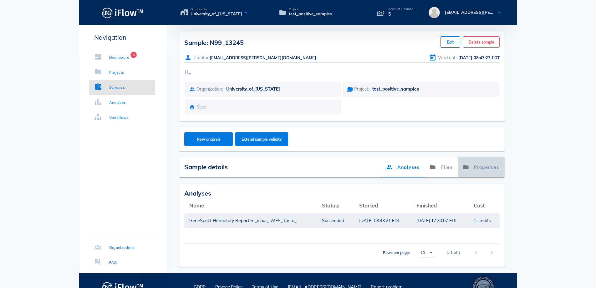
click at [465, 166] on icon at bounding box center [466, 167] width 6 height 10
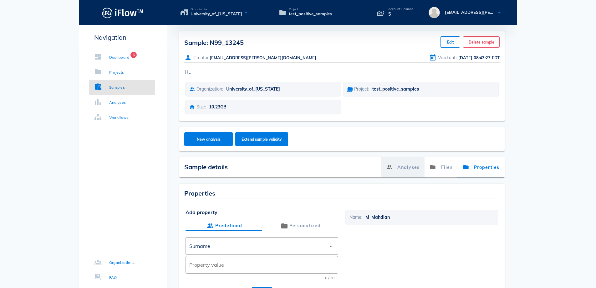
click at [397, 167] on link "Analyses" at bounding box center [403, 167] width 44 height 20
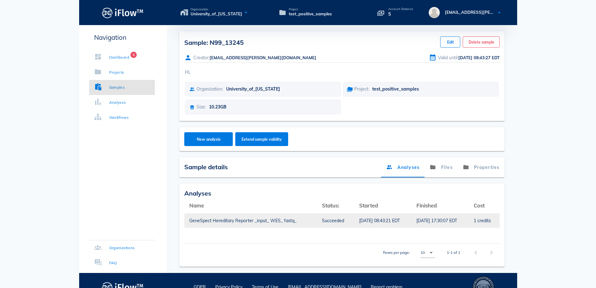
click at [337, 219] on div "Succeeded" at bounding box center [335, 220] width 27 height 14
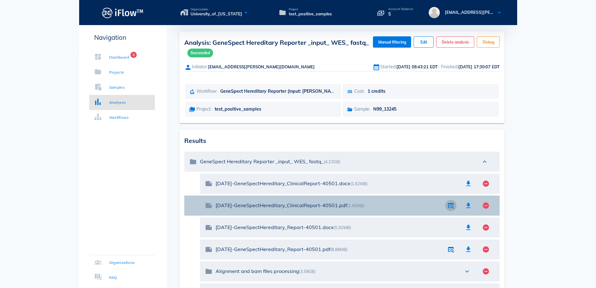
click at [450, 209] on icon "button" at bounding box center [451, 206] width 8 height 8
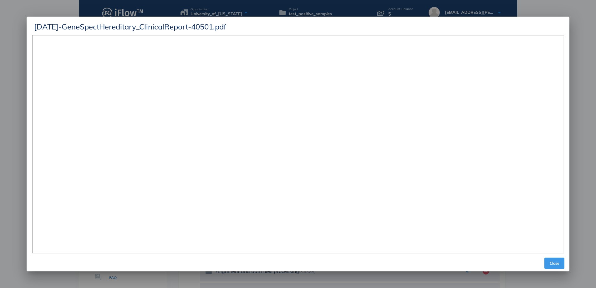
click at [554, 262] on span "Close" at bounding box center [554, 263] width 15 height 5
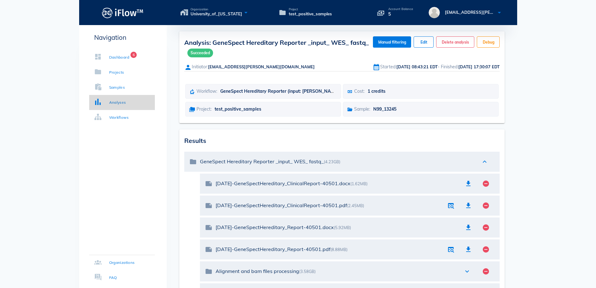
click at [115, 100] on div "Analyses" at bounding box center [117, 102] width 17 height 6
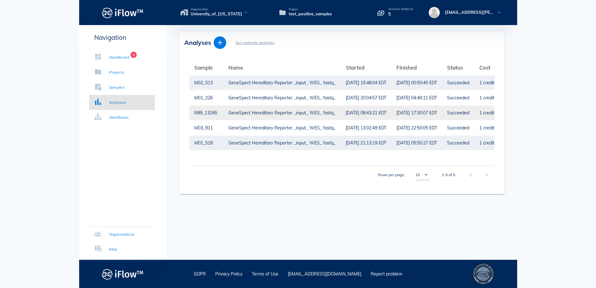
click at [215, 115] on div "N99_13245" at bounding box center [206, 112] width 24 height 14
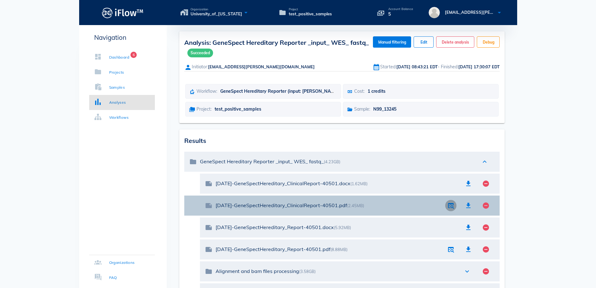
click at [451, 207] on icon "button" at bounding box center [451, 206] width 8 height 8
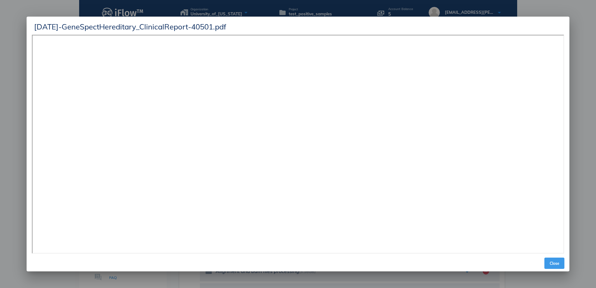
click at [554, 259] on button "Close" at bounding box center [555, 262] width 20 height 11
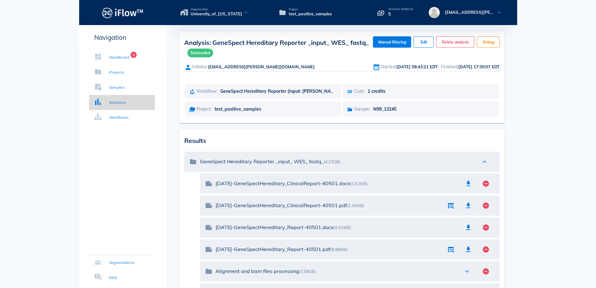
click at [115, 104] on div "Analyses" at bounding box center [117, 102] width 17 height 6
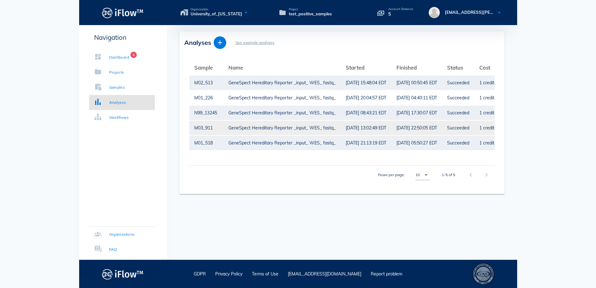
click at [222, 127] on td "M03_911" at bounding box center [206, 127] width 34 height 15
click at [331, 130] on div "GeneSpect Hereditary Reporter _input_ WES_ fastq_" at bounding box center [282, 128] width 107 height 14
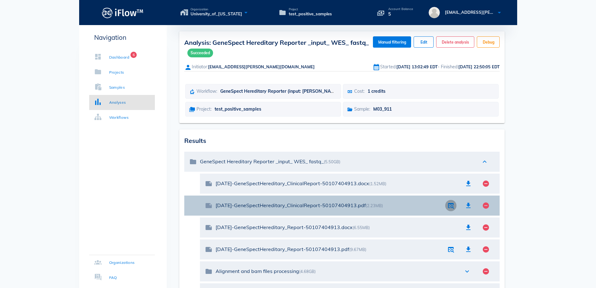
click at [451, 208] on icon "button" at bounding box center [451, 206] width 8 height 8
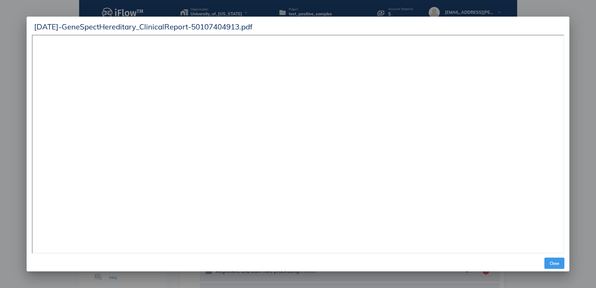
click at [558, 264] on span "Close" at bounding box center [554, 263] width 15 height 5
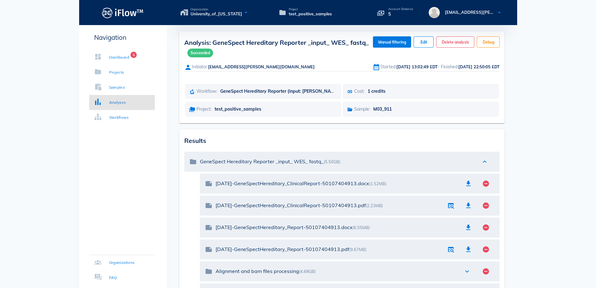
click at [129, 224] on div "Navigation Dashboard 6 Projects Samples Analyses Workflows Organizations FAQ" at bounding box center [123, 214] width 88 height 379
click at [121, 101] on div "Analyses" at bounding box center [117, 102] width 17 height 6
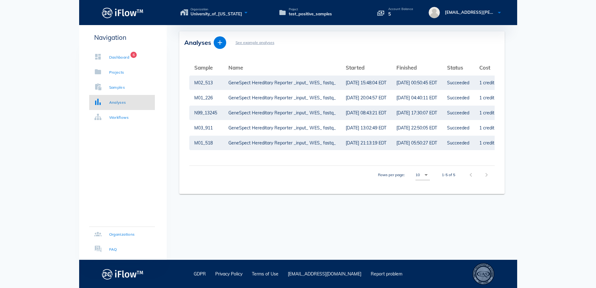
click at [321, 183] on div "Rows per page: 10 arrow_drop_down 1-5 of 5 chevron_left chevron_right" at bounding box center [342, 174] width 306 height 18
click at [198, 142] on div "M01_518" at bounding box center [206, 143] width 24 height 14
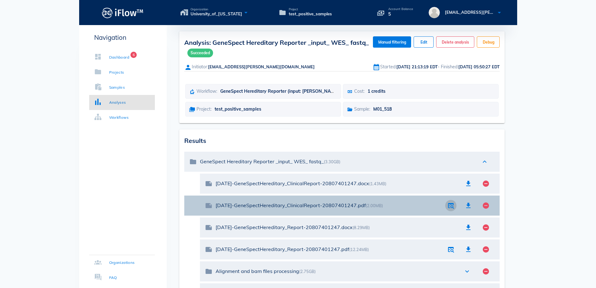
click at [448, 203] on icon "button" at bounding box center [451, 206] width 8 height 8
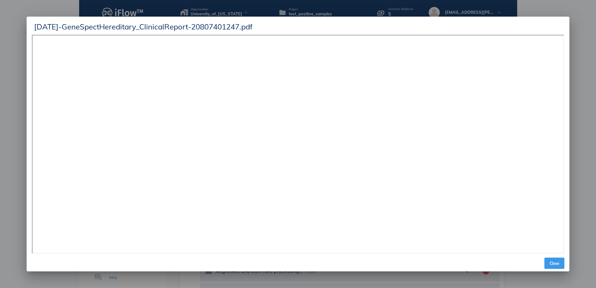
click at [554, 261] on span "Close" at bounding box center [554, 263] width 15 height 5
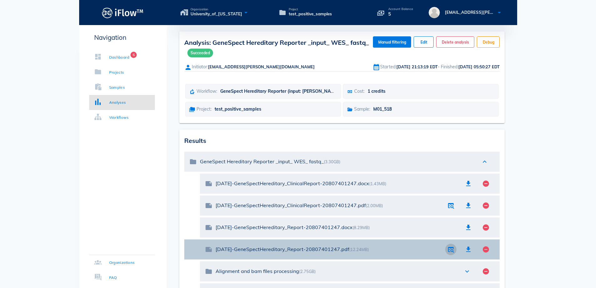
click at [451, 252] on icon "button" at bounding box center [451, 249] width 8 height 8
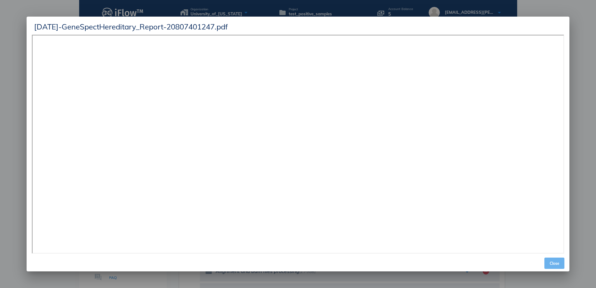
click at [550, 264] on span "Close" at bounding box center [554, 263] width 15 height 5
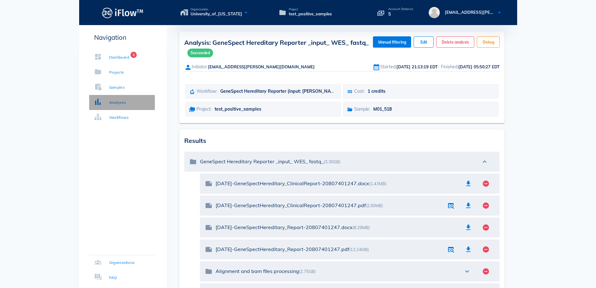
click at [111, 105] on link "Analyses" at bounding box center [122, 102] width 66 height 15
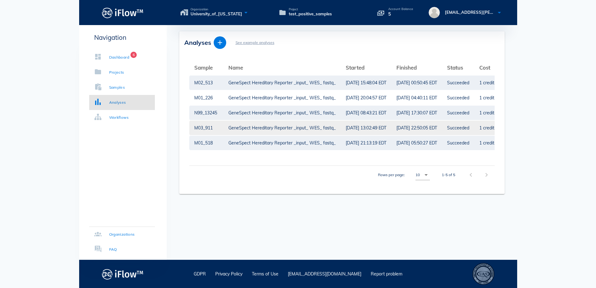
click at [316, 128] on div "GeneSpect Hereditary Reporter _input_ WES_ fastq_" at bounding box center [282, 128] width 107 height 14
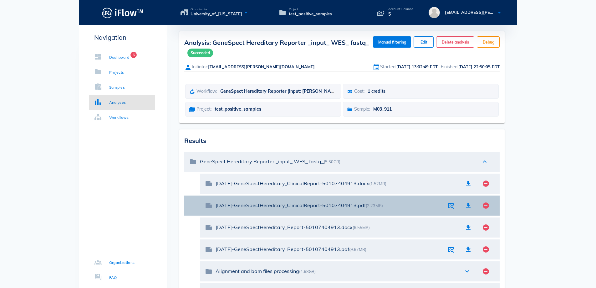
click at [444, 206] on div "note [DATE]-GeneSpectHereditary_ClinicalReport-50107404913.pdf (2.23MB) remove_…" at bounding box center [350, 205] width 300 height 20
click at [453, 206] on icon "button" at bounding box center [451, 206] width 8 height 8
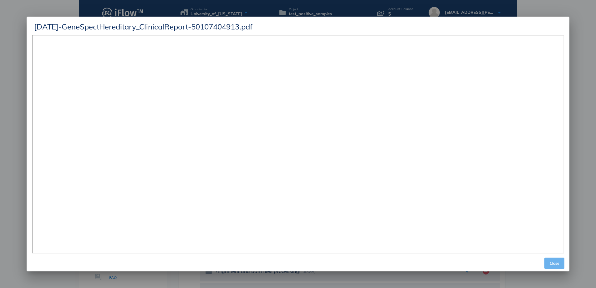
click at [559, 265] on button "Close" at bounding box center [555, 262] width 20 height 11
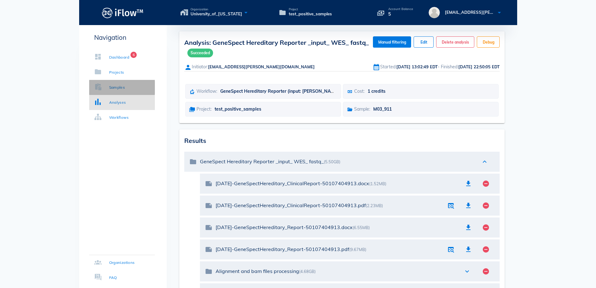
click at [107, 90] on div "Samples" at bounding box center [109, 87] width 31 height 6
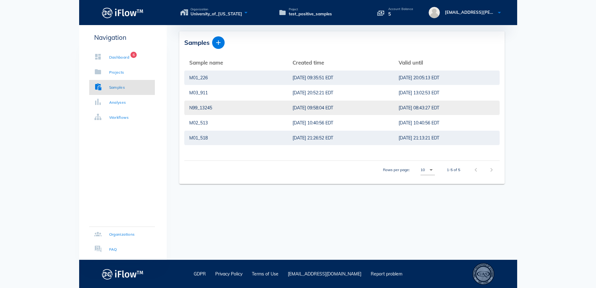
click at [249, 106] on div "N99_13245" at bounding box center [235, 107] width 93 height 14
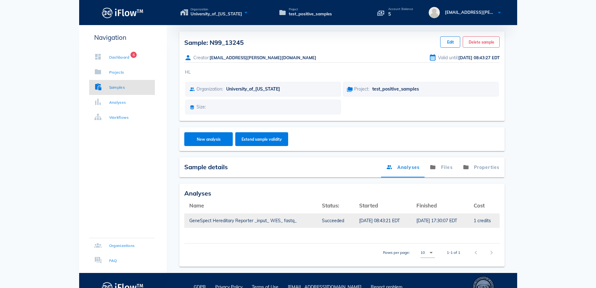
scroll to position [13, 0]
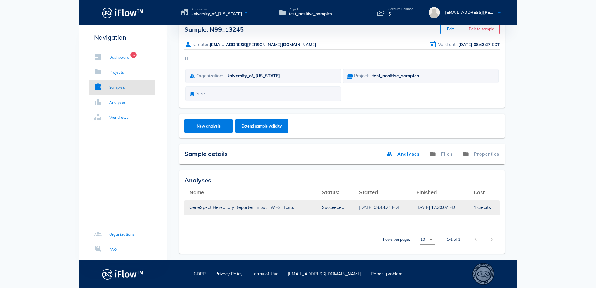
click at [423, 205] on div "[DATE] 17:30:07 EDT" at bounding box center [440, 207] width 47 height 14
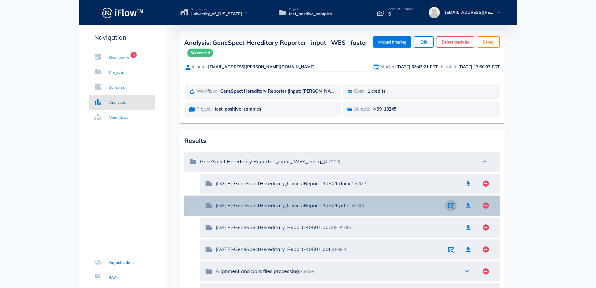
click at [450, 207] on icon "button" at bounding box center [451, 206] width 8 height 8
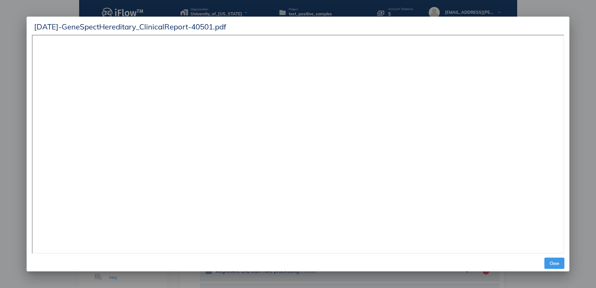
click at [553, 263] on span "Close" at bounding box center [554, 263] width 15 height 5
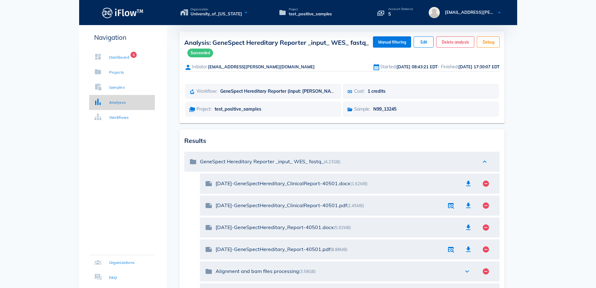
click at [112, 99] on div "Analyses" at bounding box center [117, 102] width 17 height 6
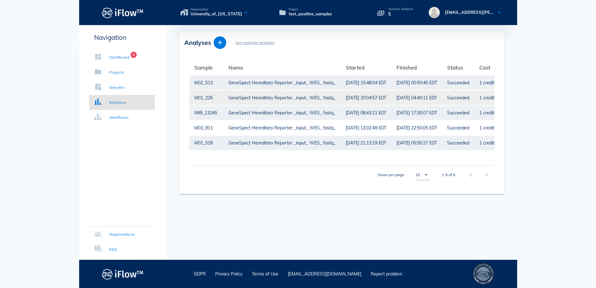
click at [280, 95] on div "GeneSpect Hereditary Reporter _input_ WES_ fastq_" at bounding box center [282, 97] width 107 height 14
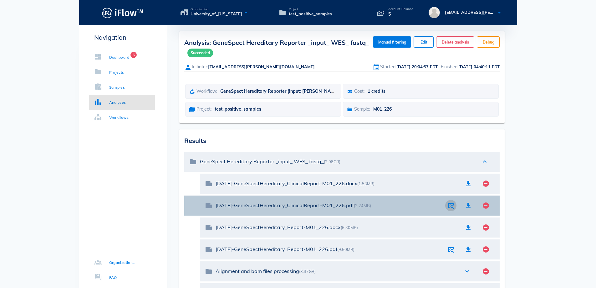
click at [450, 207] on icon "button" at bounding box center [451, 206] width 8 height 8
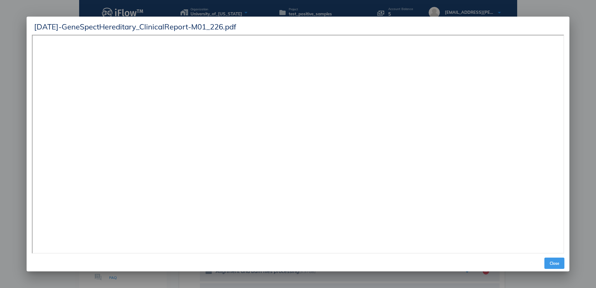
click at [553, 261] on span "Close" at bounding box center [554, 263] width 15 height 5
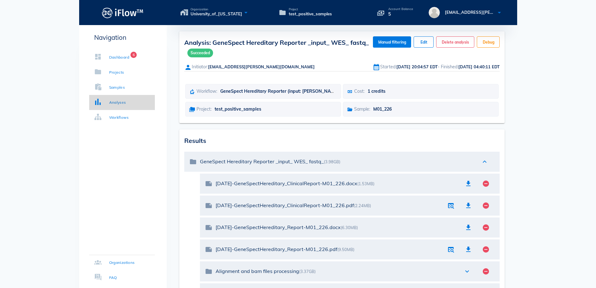
click at [99, 100] on icon at bounding box center [98, 102] width 8 height 8
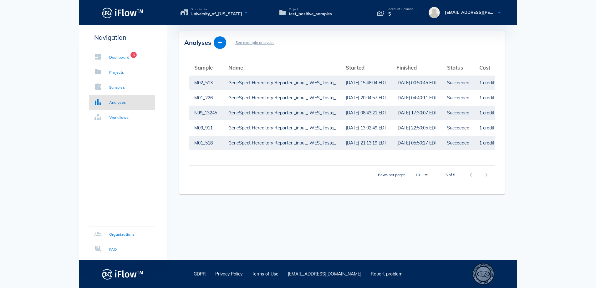
click at [428, 254] on div "Analyses See example analyses Sample arrow_upward Name arrow_upward Started arr…" at bounding box center [342, 142] width 351 height 234
